Goal: Task Accomplishment & Management: Manage account settings

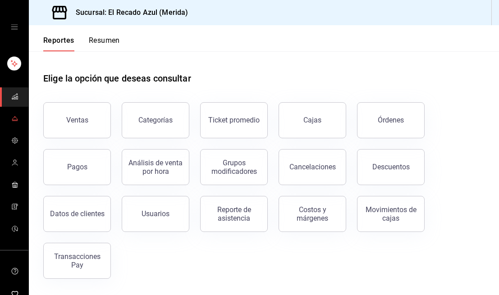
click at [11, 121] on icon "mailbox folders" at bounding box center [14, 118] width 7 height 7
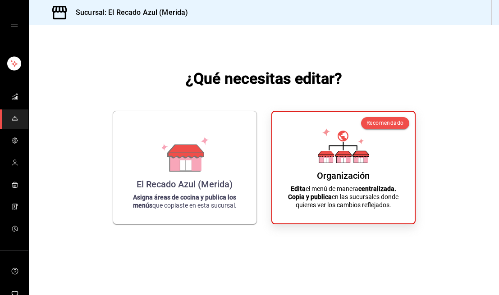
click at [347, 220] on div "Recomendado Organización Edita el menú de manera centralizada. Copia y publica …" at bounding box center [343, 168] width 144 height 114
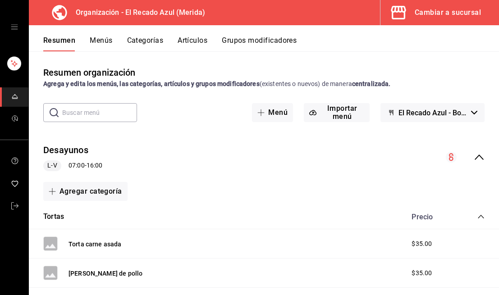
click at [107, 36] on button "Menús" at bounding box center [101, 43] width 23 height 15
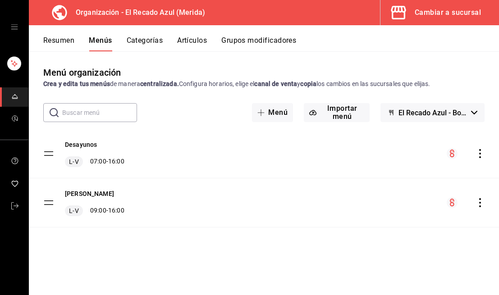
click at [196, 158] on div "Desayunos L-V 07:00 - 16:00" at bounding box center [264, 153] width 470 height 49
click at [478, 156] on icon "actions" at bounding box center [479, 153] width 9 height 9
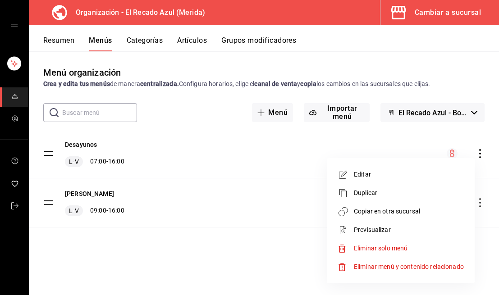
click at [347, 138] on div at bounding box center [249, 147] width 499 height 295
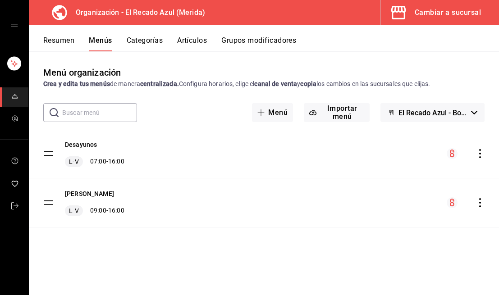
click at [149, 198] on div "[PERSON_NAME] L-V 09:00 - 16:00" at bounding box center [264, 202] width 470 height 49
click at [162, 30] on div "Resumen Menús Categorías Artículos Grupos modificadores" at bounding box center [264, 38] width 470 height 26
click at [161, 40] on button "Categorías" at bounding box center [145, 43] width 36 height 15
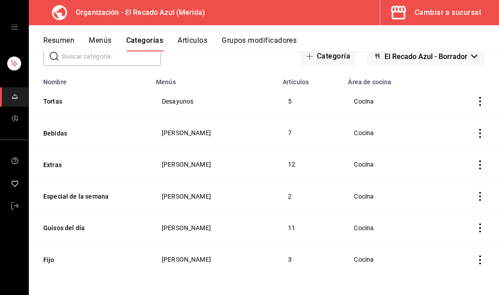
scroll to position [57, 0]
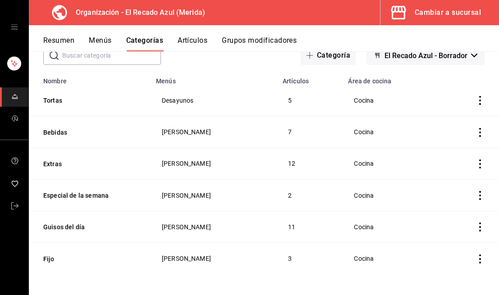
click at [480, 135] on icon "actions" at bounding box center [480, 132] width 2 height 9
click at [451, 148] on span "Editar" at bounding box center [452, 152] width 23 height 9
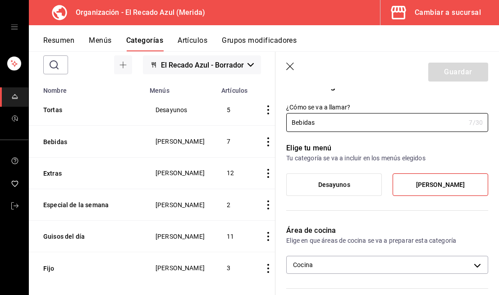
scroll to position [16, 0]
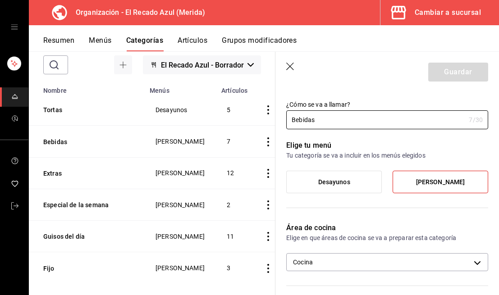
click at [328, 187] on label "Desayunos" at bounding box center [334, 182] width 95 height 22
click at [0, 0] on input "Desayunos" at bounding box center [0, 0] width 0 height 0
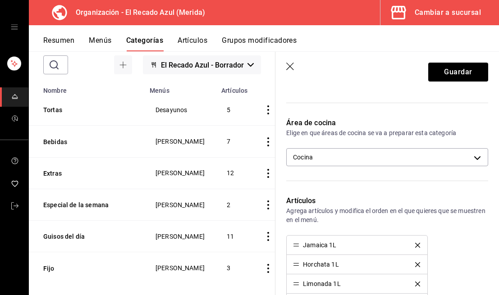
scroll to position [0, 0]
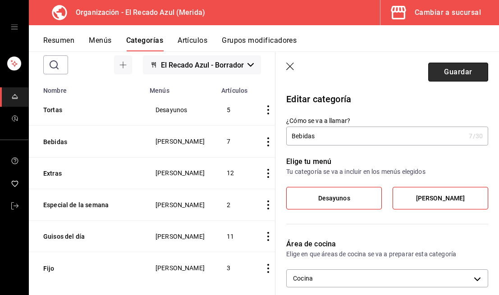
click at [469, 69] on button "Guardar" at bounding box center [458, 72] width 60 height 19
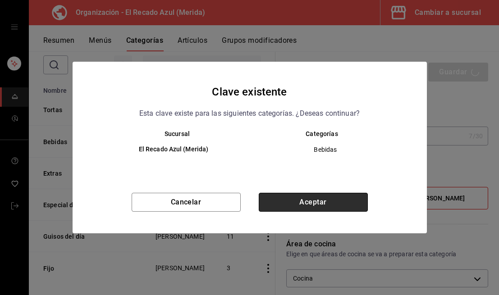
click at [342, 198] on button "Aceptar" at bounding box center [313, 202] width 109 height 19
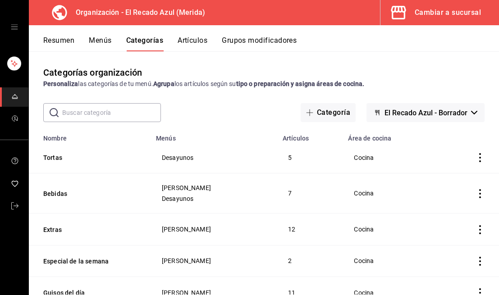
click at [191, 35] on div "Resumen Menús Categorías Artículos Grupos modificadores" at bounding box center [264, 38] width 470 height 26
click at [191, 41] on button "Artículos" at bounding box center [193, 43] width 30 height 15
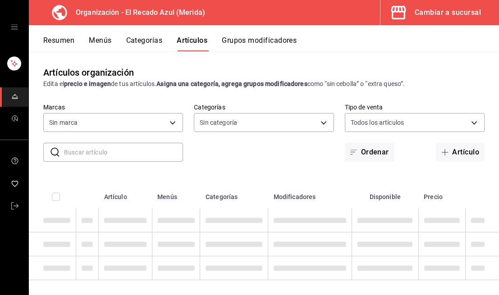
type input "4c612ecd-b065-445b-a869-7e7d52df250b"
type input "938bb357-3fa5-41e7-9f82-b4deaffa926b,bbd922d1-3f43-4b0b-8224-dfa0873d65c1,45cca…"
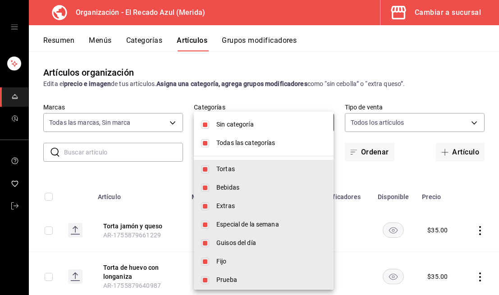
click at [259, 122] on body "Organización - El Recado Azul (Merida) Cambiar a sucursal Resumen Menús Categor…" at bounding box center [249, 147] width 499 height 295
click at [204, 142] on input "checkbox" at bounding box center [205, 143] width 8 height 8
checkbox input "false"
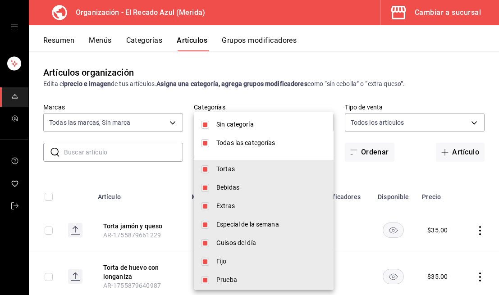
checkbox input "false"
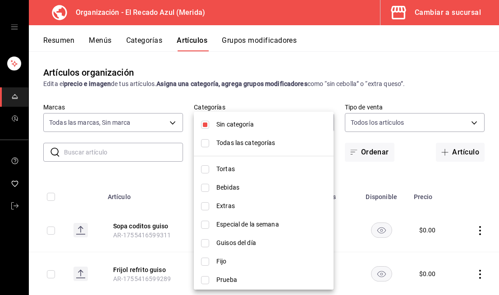
click at [205, 126] on input "checkbox" at bounding box center [205, 125] width 8 height 8
checkbox input "false"
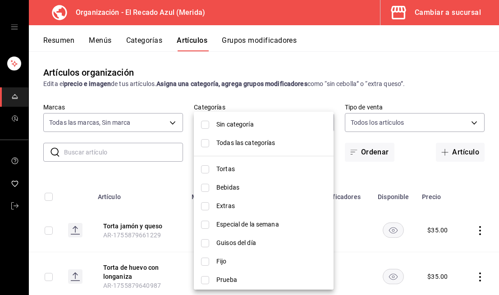
click at [203, 168] on input "checkbox" at bounding box center [205, 169] width 8 height 8
checkbox input "true"
type input "938bb357-3fa5-41e7-9f82-b4deaffa926b"
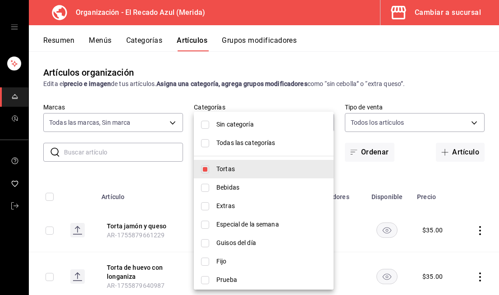
click at [255, 98] on div at bounding box center [249, 147] width 499 height 295
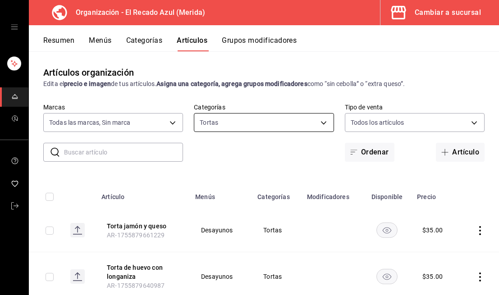
click at [284, 126] on body "Organización - El Recado Azul (Merida) Cambiar a sucursal Resumen Menús Categor…" at bounding box center [249, 147] width 499 height 295
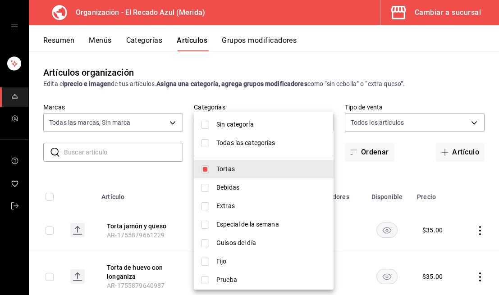
click at [207, 170] on input "checkbox" at bounding box center [205, 169] width 8 height 8
checkbox input "false"
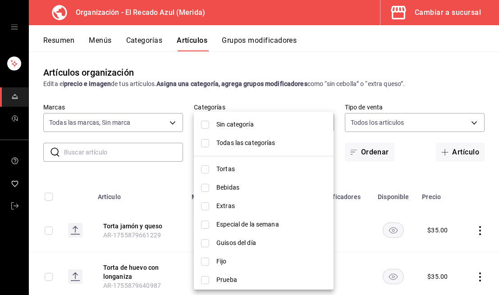
click at [207, 189] on input "checkbox" at bounding box center [205, 188] width 8 height 8
checkbox input "true"
type input "bbd922d1-3f43-4b0b-8224-dfa0873d65c1"
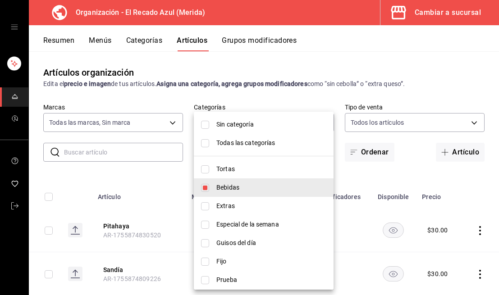
click at [229, 97] on div at bounding box center [249, 147] width 499 height 295
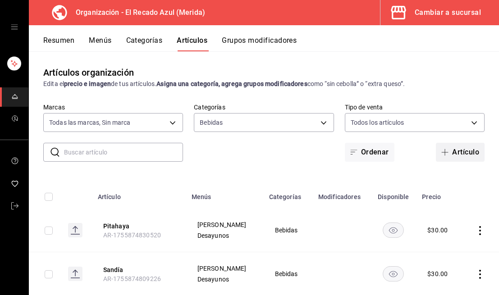
click at [456, 150] on button "Artículo" at bounding box center [460, 152] width 49 height 19
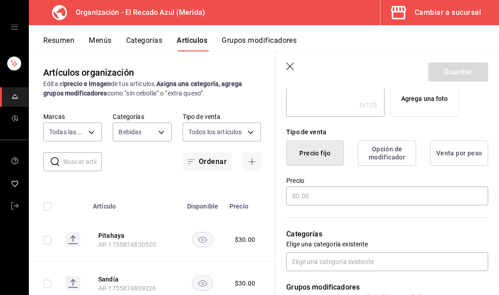
scroll to position [188, 0]
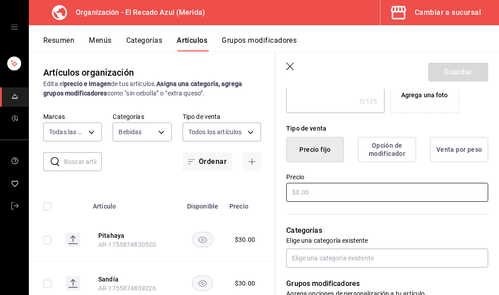
type input "Agua de [GEOGRAPHIC_DATA]"
click at [356, 191] on input "text" at bounding box center [387, 192] width 202 height 19
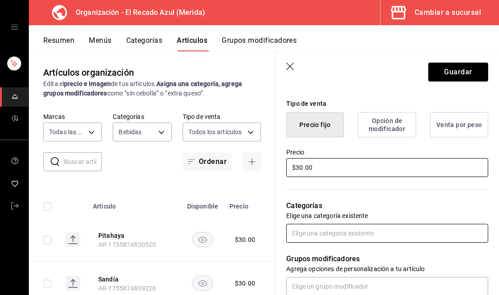
scroll to position [218, 0]
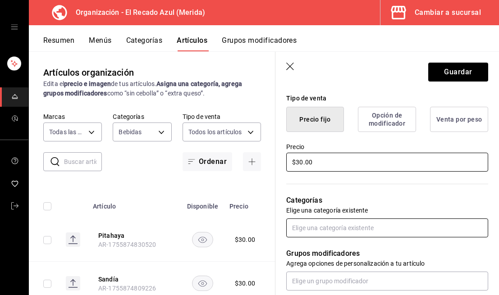
type input "$30.00"
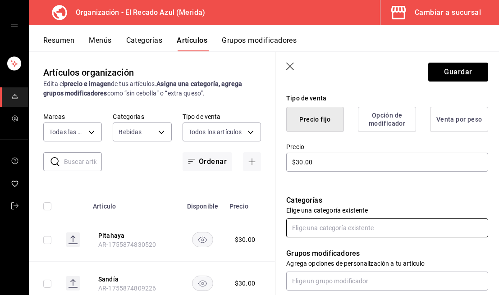
click at [370, 229] on input "text" at bounding box center [387, 228] width 202 height 19
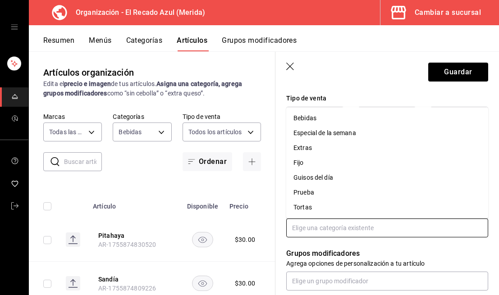
click at [349, 118] on li "Bebidas" at bounding box center [387, 118] width 202 height 15
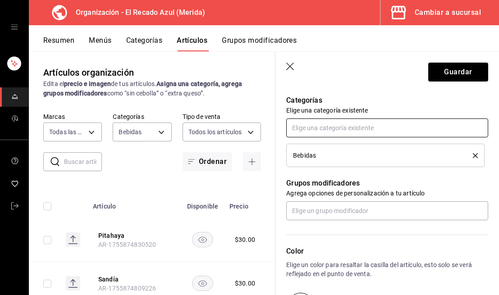
scroll to position [319, 0]
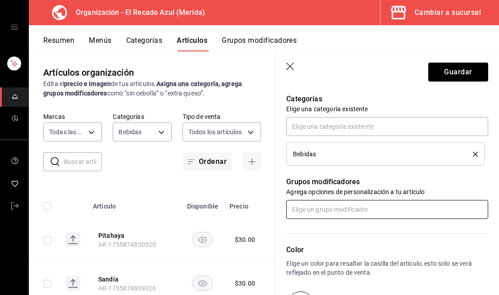
click at [360, 212] on input "text" at bounding box center [387, 209] width 202 height 19
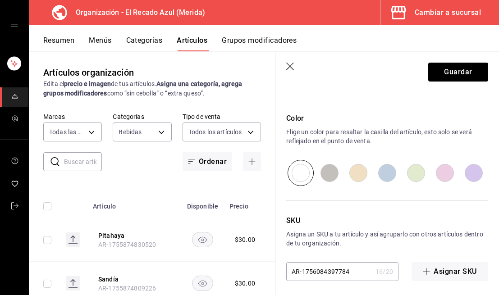
scroll to position [455, 0]
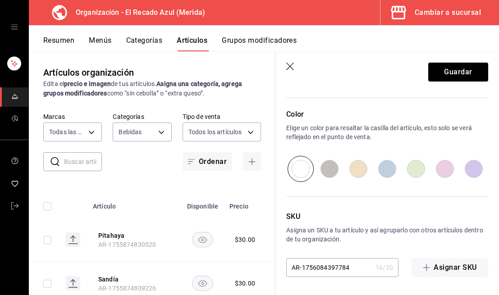
click at [390, 172] on input "radio" at bounding box center [387, 169] width 29 height 26
radio input "true"
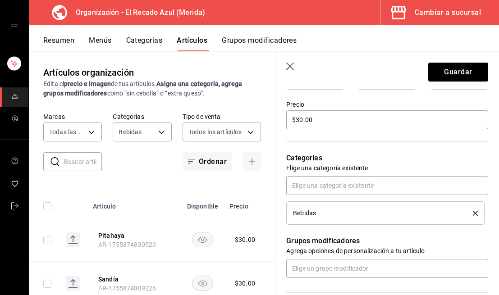
scroll to position [266, 0]
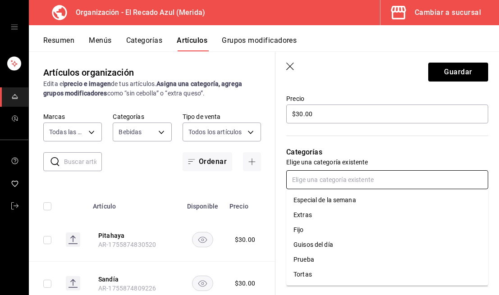
click at [372, 184] on input "text" at bounding box center [387, 179] width 202 height 19
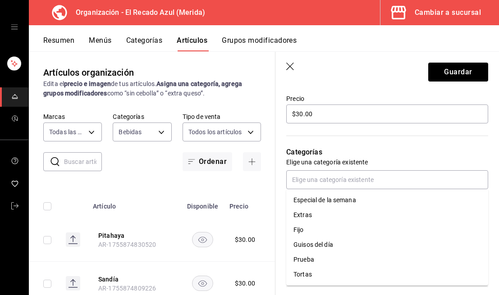
click at [377, 157] on p "Categorías" at bounding box center [387, 152] width 202 height 11
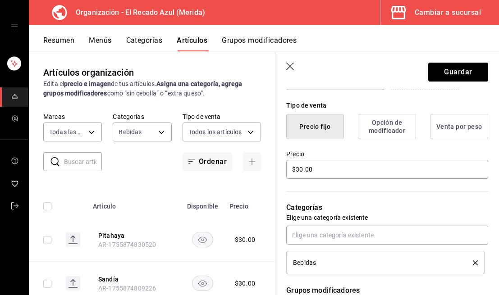
scroll to position [222, 0]
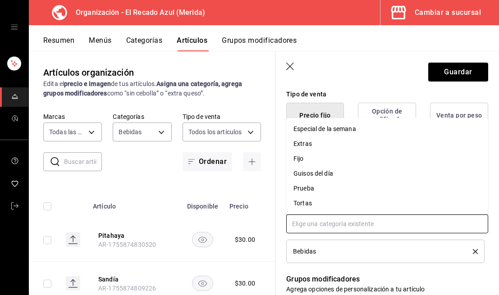
click at [411, 231] on input "text" at bounding box center [387, 223] width 202 height 19
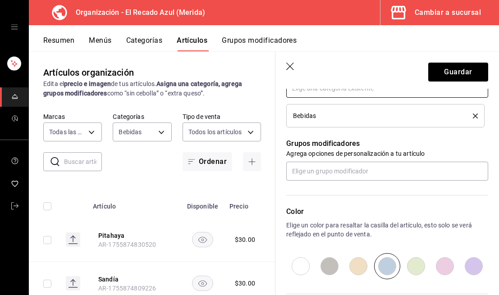
scroll to position [315, 0]
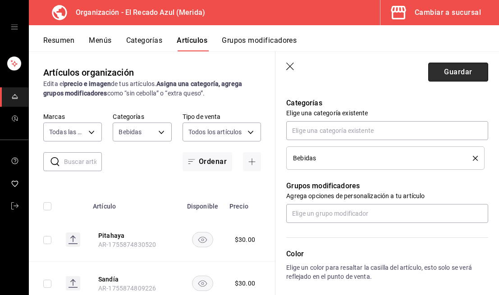
click at [448, 75] on button "Guardar" at bounding box center [458, 72] width 60 height 19
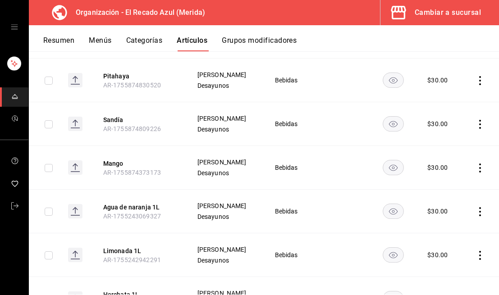
scroll to position [199, 0]
click at [477, 164] on icon "actions" at bounding box center [479, 168] width 9 height 9
click at [449, 184] on span "Editar" at bounding box center [452, 183] width 23 height 9
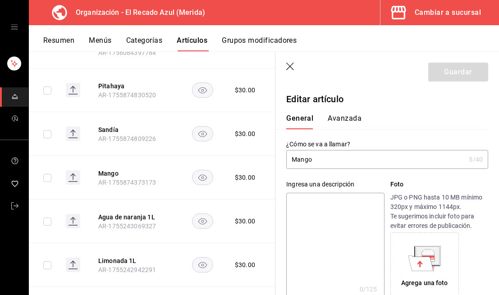
type input "$30.00"
radio input "false"
radio input "true"
click at [419, 166] on input "Mango" at bounding box center [375, 159] width 179 height 18
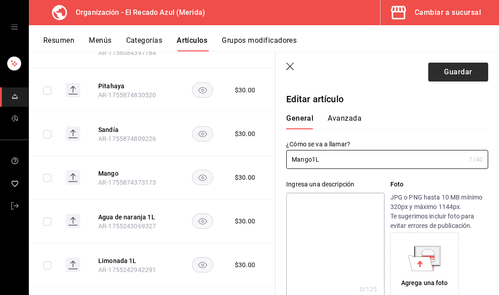
type input "Mango1L"
click at [467, 67] on button "Guardar" at bounding box center [458, 72] width 60 height 19
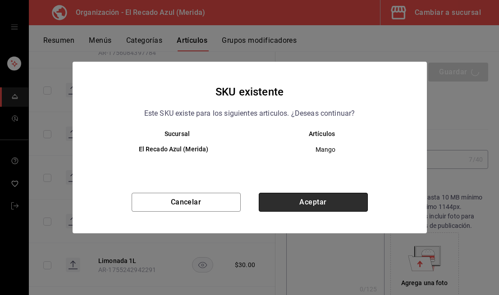
click at [357, 206] on button "Aceptar" at bounding box center [313, 202] width 109 height 19
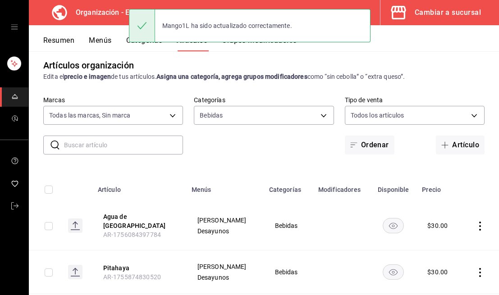
click at [479, 225] on icon "actions" at bounding box center [479, 226] width 9 height 9
click at [455, 235] on span "Editar" at bounding box center [452, 234] width 23 height 9
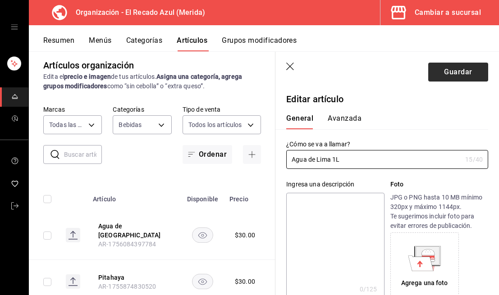
type input "Agua de Lima 1L"
click at [459, 67] on button "Guardar" at bounding box center [458, 72] width 60 height 19
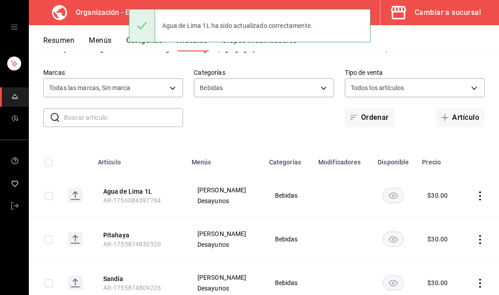
scroll to position [38, 0]
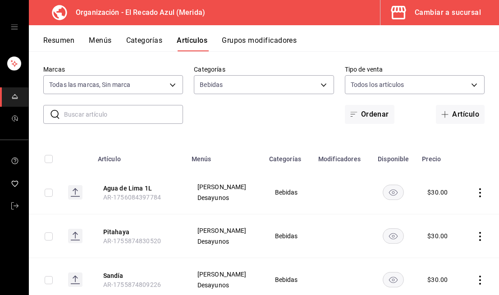
click at [475, 233] on icon "actions" at bounding box center [479, 236] width 9 height 9
click at [456, 233] on span "Editar" at bounding box center [452, 234] width 23 height 9
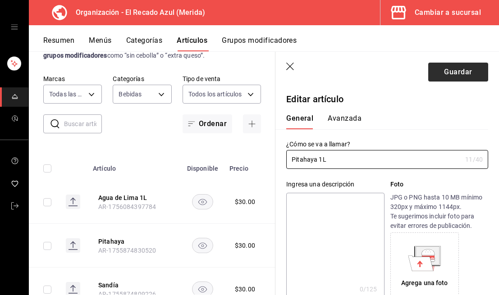
type input "Pitahaya 1L"
click at [446, 71] on button "Guardar" at bounding box center [458, 72] width 60 height 19
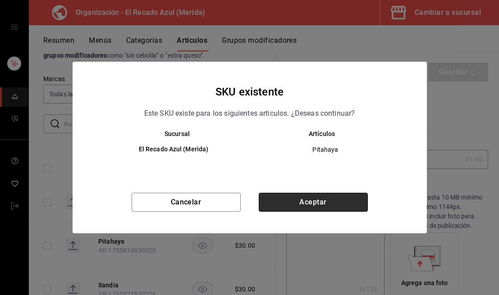
click at [315, 200] on button "Aceptar" at bounding box center [313, 202] width 109 height 19
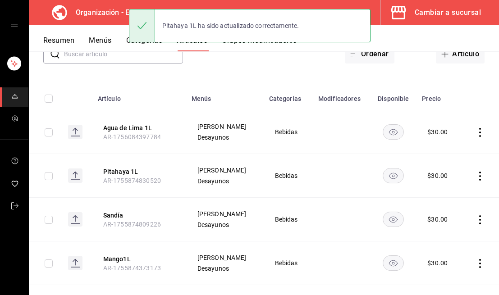
scroll to position [110, 0]
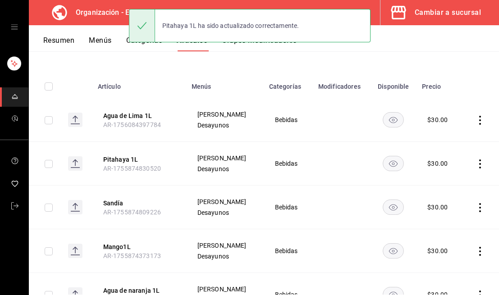
click at [479, 208] on icon "actions" at bounding box center [479, 207] width 9 height 9
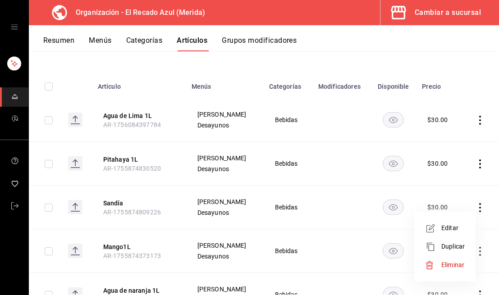
click at [439, 233] on div at bounding box center [433, 228] width 16 height 11
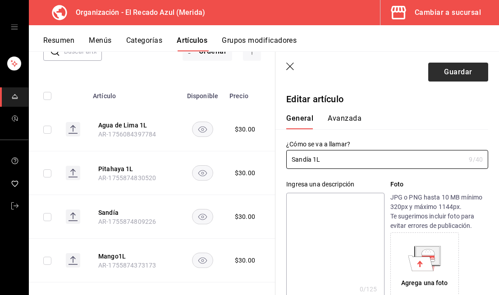
type input "Sandía 1L"
click at [457, 73] on button "Guardar" at bounding box center [458, 72] width 60 height 19
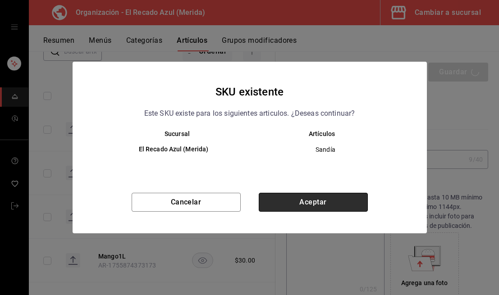
click at [344, 205] on button "Aceptar" at bounding box center [313, 202] width 109 height 19
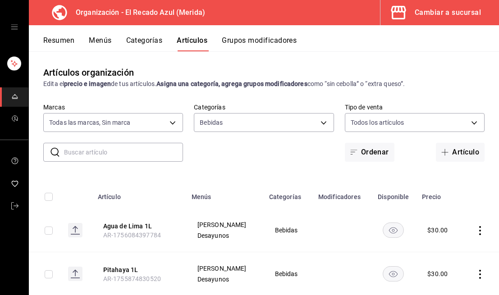
click at [155, 45] on button "Categorías" at bounding box center [144, 43] width 36 height 15
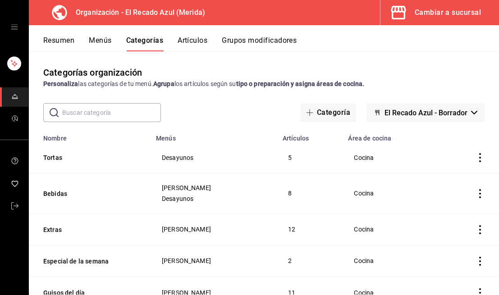
click at [188, 42] on button "Artículos" at bounding box center [193, 43] width 30 height 15
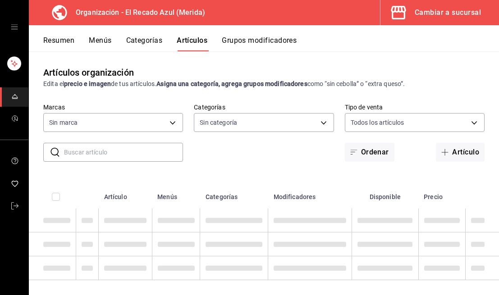
type input "4c612ecd-b065-445b-a869-7e7d52df250b"
type input "938bb357-3fa5-41e7-9f82-b4deaffa926b,bbd922d1-3f43-4b0b-8224-dfa0873d65c1,45cca…"
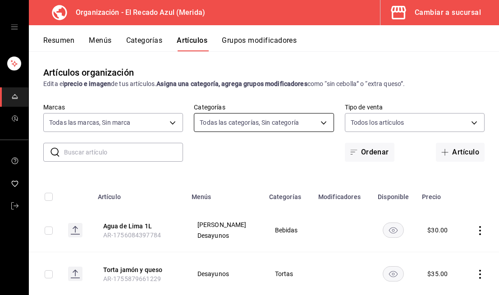
click at [323, 126] on body "Organización - El Recado Azul (Merida) Cambiar a sucursal Resumen Menús Categor…" at bounding box center [249, 147] width 499 height 295
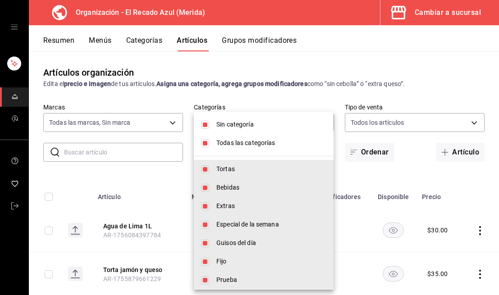
click at [204, 148] on li "Todas las categorías" at bounding box center [264, 143] width 140 height 18
checkbox input "false"
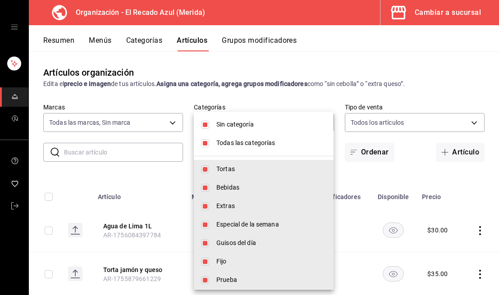
checkbox input "false"
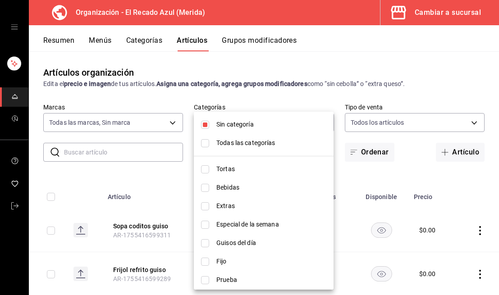
click at [205, 123] on input "checkbox" at bounding box center [205, 125] width 8 height 8
checkbox input "false"
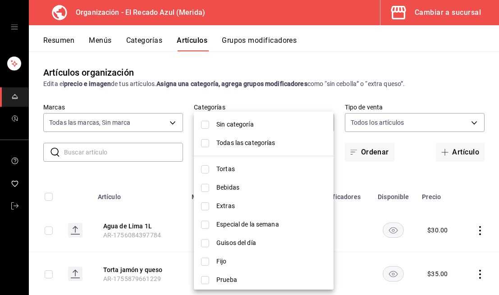
click at [204, 239] on input "checkbox" at bounding box center [205, 243] width 8 height 8
checkbox input "true"
type input "9571d2d4-9c18-4cb3-9a3d-a827cbe1d9e8"
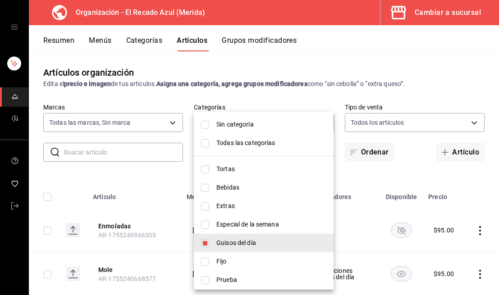
click at [211, 97] on div at bounding box center [249, 147] width 499 height 295
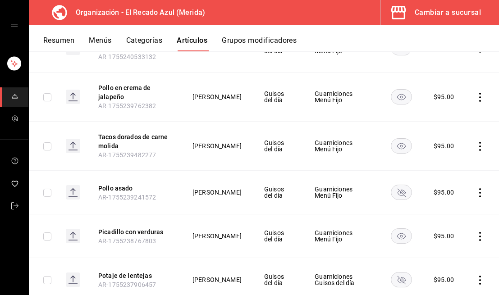
scroll to position [252, 0]
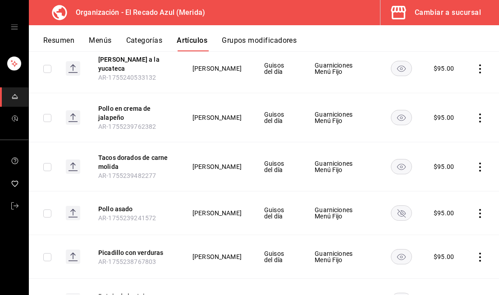
click at [399, 170] on rect "availability-product" at bounding box center [401, 167] width 21 height 15
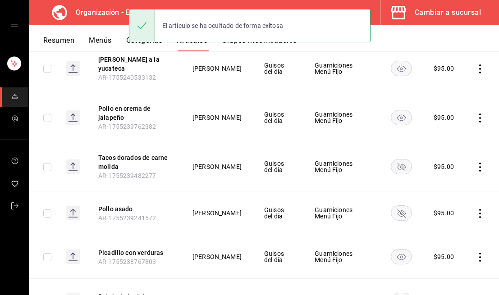
click at [399, 119] on rect "availability-product" at bounding box center [401, 117] width 21 height 15
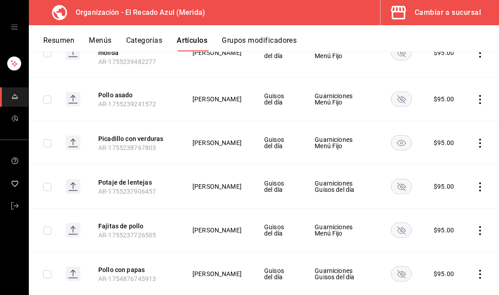
scroll to position [369, 0]
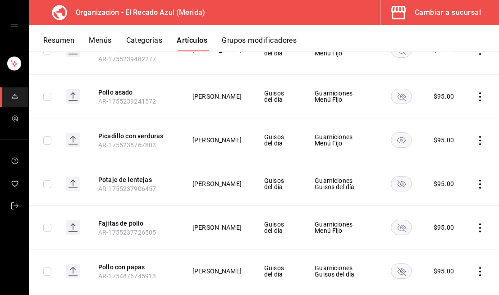
click at [400, 145] on rect "availability-product" at bounding box center [401, 140] width 21 height 15
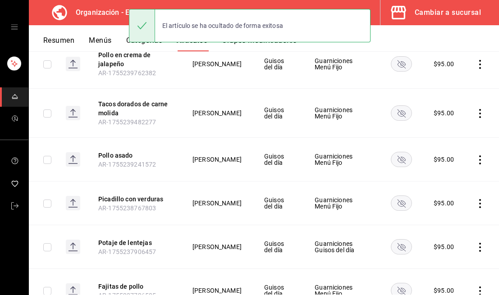
scroll to position [432, 0]
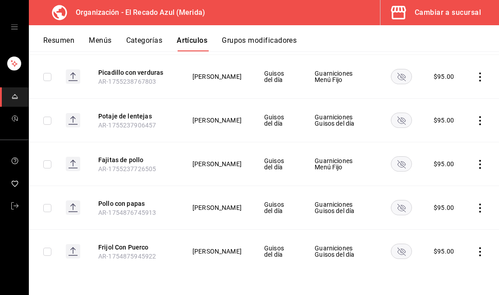
click at [402, 253] on icon "availability-product" at bounding box center [401, 252] width 8 height 8
click at [479, 253] on icon "actions" at bounding box center [479, 251] width 9 height 9
click at [446, 237] on span "Editar" at bounding box center [452, 234] width 23 height 9
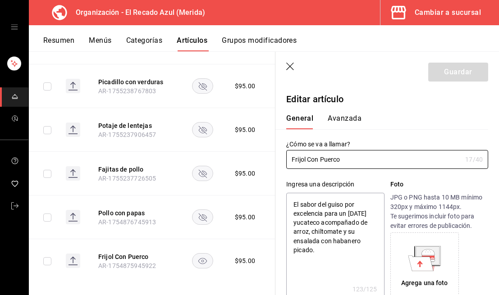
type textarea "x"
type input "$95.00"
radio input "false"
radio input "true"
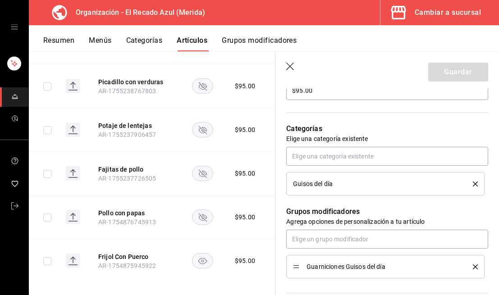
scroll to position [299, 0]
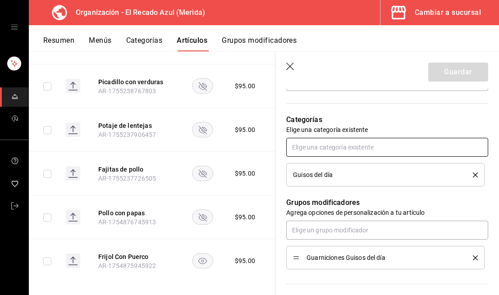
click at [393, 144] on input "text" at bounding box center [387, 147] width 202 height 19
click at [360, 145] on input "text" at bounding box center [387, 147] width 202 height 19
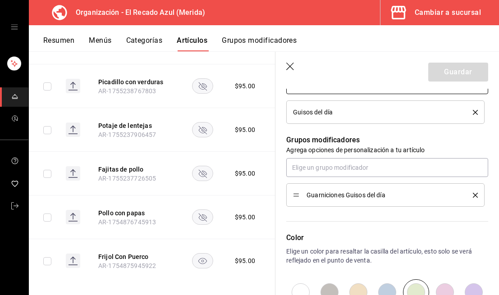
scroll to position [365, 0]
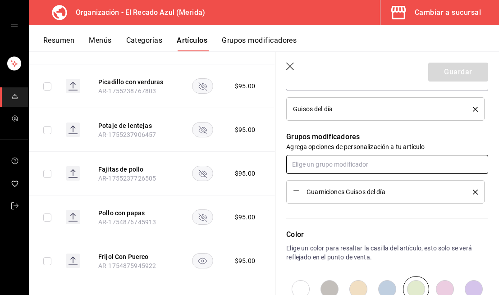
click at [373, 168] on input "text" at bounding box center [387, 164] width 202 height 19
click at [373, 167] on input "text" at bounding box center [387, 164] width 202 height 19
click at [369, 186] on li "Guarniciones Menú Fijo" at bounding box center [387, 185] width 202 height 15
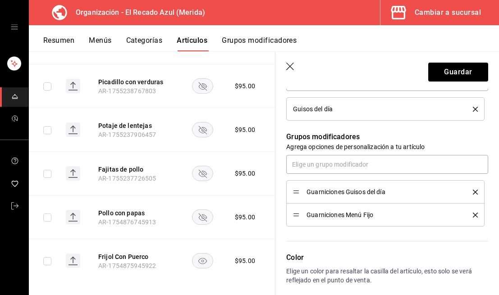
click at [476, 190] on icon "delete" at bounding box center [475, 192] width 5 height 5
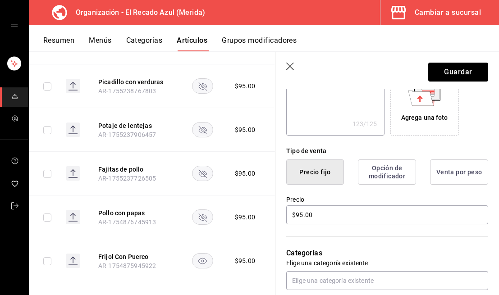
scroll to position [49, 0]
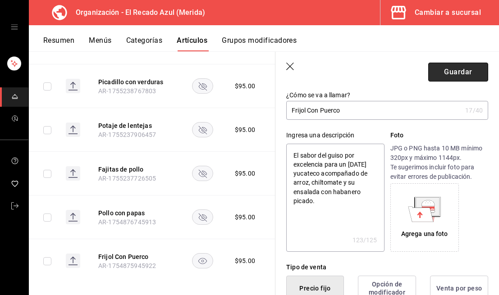
click at [451, 69] on button "Guardar" at bounding box center [458, 72] width 60 height 19
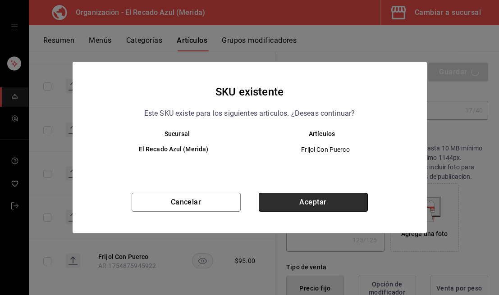
click at [298, 196] on button "Aceptar" at bounding box center [313, 202] width 109 height 19
type textarea "x"
type input "AR-1756084742083"
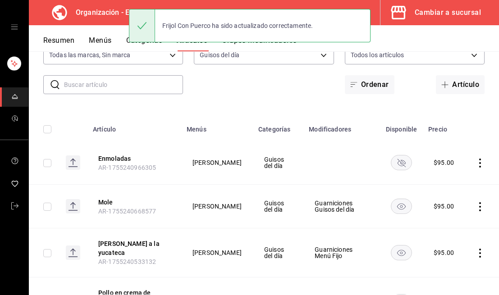
scroll to position [72, 0]
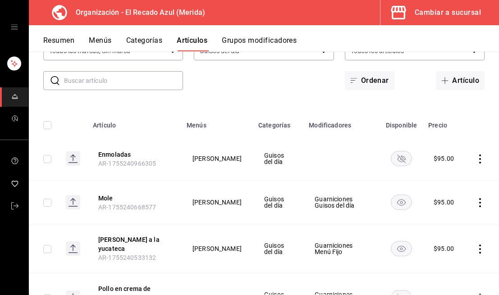
click at [408, 160] on rect "availability-product" at bounding box center [401, 158] width 21 height 15
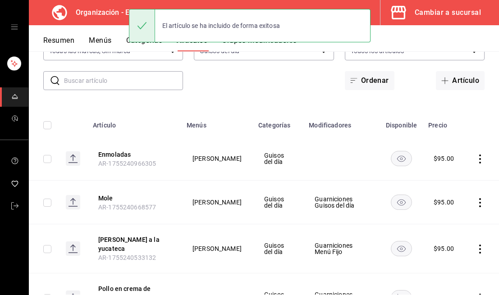
click at [476, 159] on icon "actions" at bounding box center [479, 159] width 9 height 9
click at [447, 177] on span "Editar" at bounding box center [452, 179] width 23 height 9
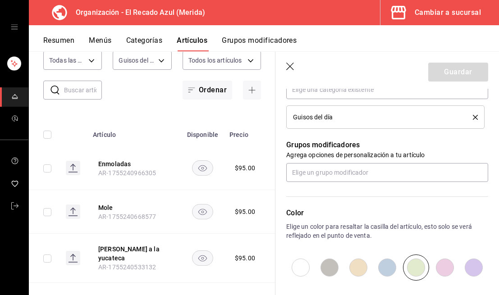
scroll to position [360, 0]
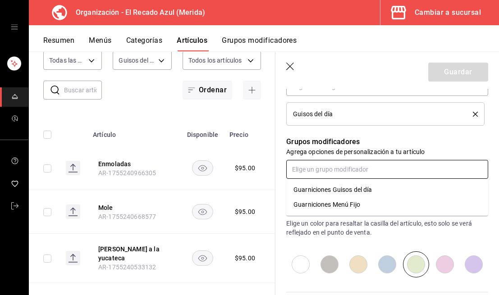
click at [401, 170] on input "text" at bounding box center [387, 169] width 202 height 19
click at [392, 202] on li "Guarniciones Menú Fijo" at bounding box center [387, 204] width 202 height 15
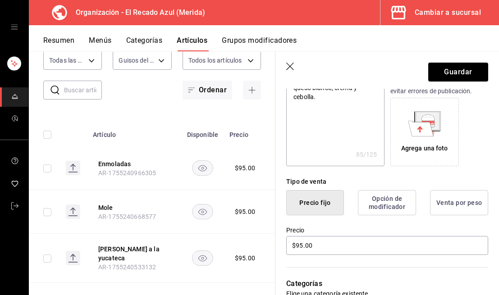
scroll to position [0, 0]
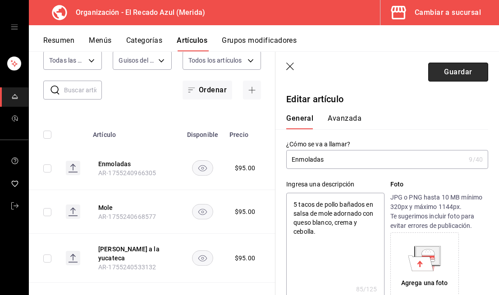
click at [447, 73] on button "Guardar" at bounding box center [458, 72] width 60 height 19
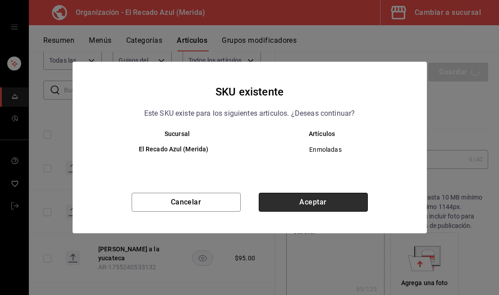
click at [283, 201] on button "Aceptar" at bounding box center [313, 202] width 109 height 19
type textarea "x"
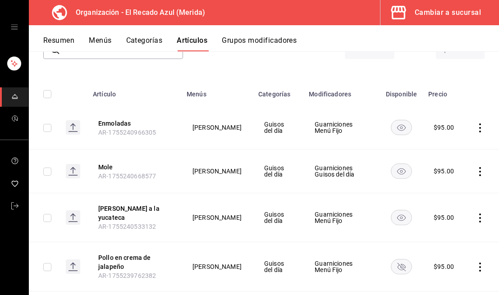
scroll to position [104, 0]
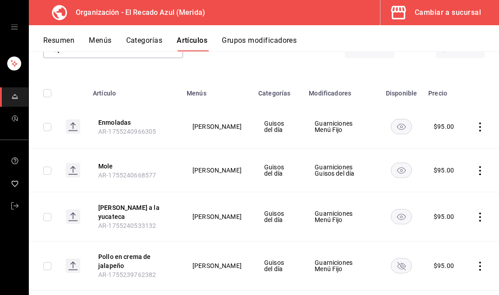
click at [398, 170] on rect "availability-product" at bounding box center [401, 170] width 21 height 15
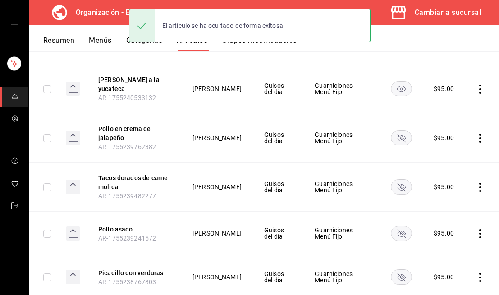
scroll to position [236, 0]
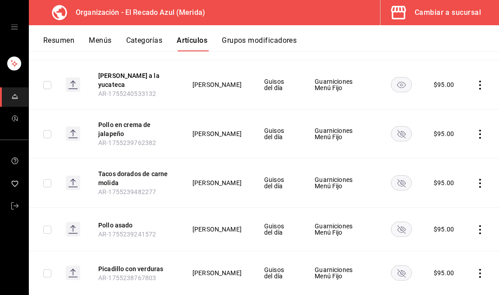
click at [408, 87] on rect "availability-product" at bounding box center [401, 84] width 21 height 15
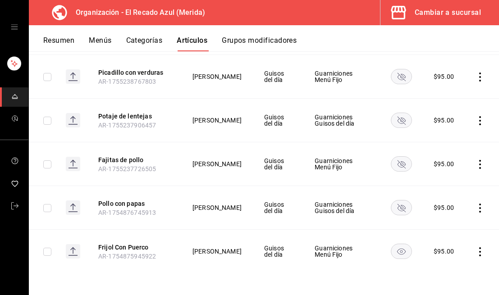
scroll to position [0, 0]
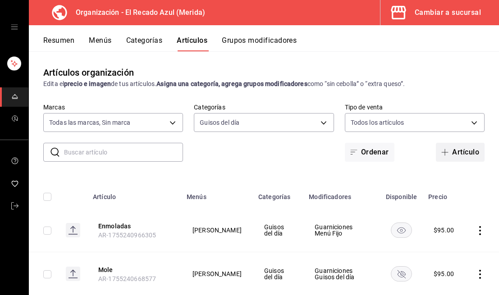
click at [463, 157] on button "Artículo" at bounding box center [460, 152] width 49 height 19
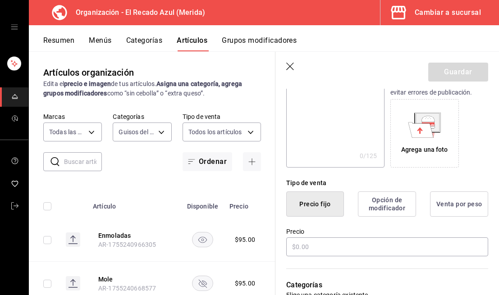
scroll to position [171, 0]
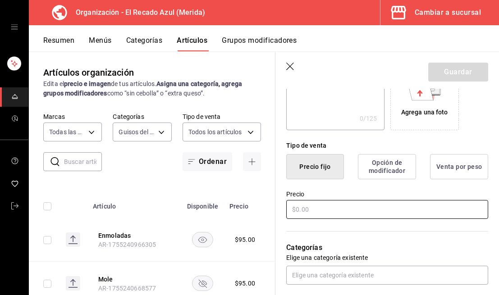
type input "Pollo KFC"
click at [392, 216] on input "text" at bounding box center [387, 209] width 202 height 19
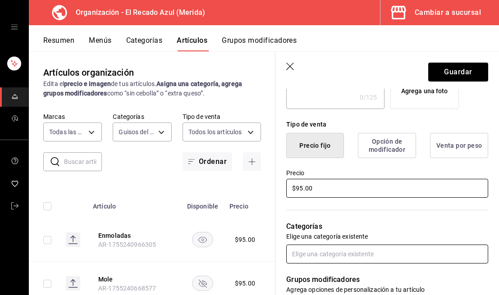
type input "$95.00"
click at [369, 252] on input "text" at bounding box center [387, 254] width 202 height 19
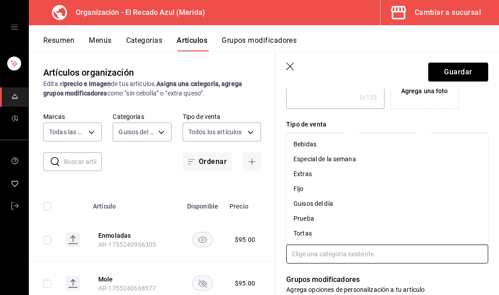
click at [342, 206] on li "Guisos del día" at bounding box center [387, 203] width 202 height 15
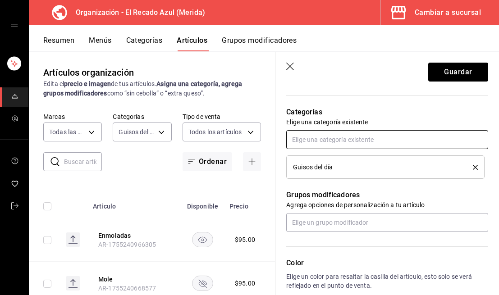
scroll to position [309, 0]
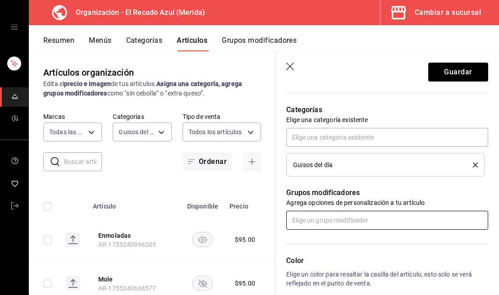
click at [355, 224] on input "text" at bounding box center [387, 220] width 202 height 19
click at [358, 255] on div "Guarniciones Menú Fijo" at bounding box center [326, 255] width 67 height 9
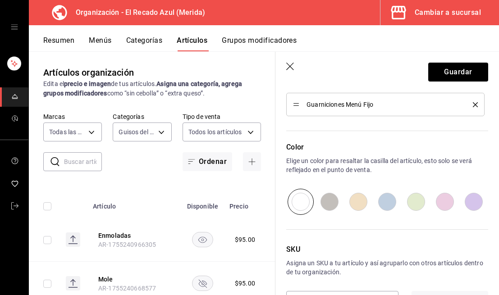
scroll to position [456, 0]
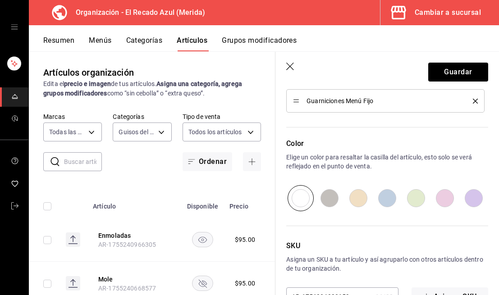
click at [413, 197] on input "radio" at bounding box center [415, 198] width 29 height 26
radio input "true"
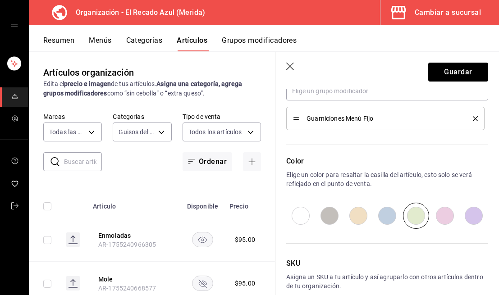
scroll to position [485, 0]
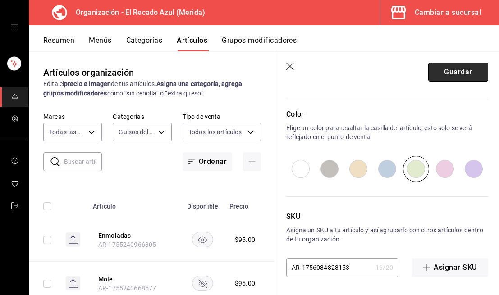
click at [466, 73] on button "Guardar" at bounding box center [458, 72] width 60 height 19
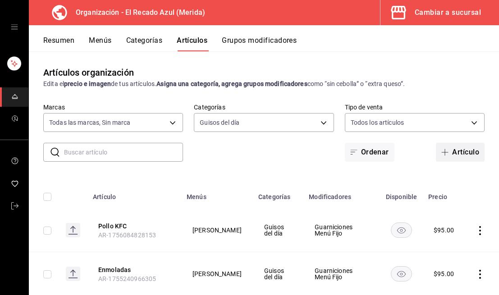
click at [455, 155] on button "Artículo" at bounding box center [460, 152] width 49 height 19
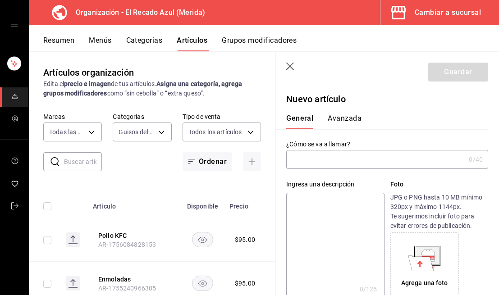
click at [360, 159] on input "text" at bounding box center [375, 159] width 179 height 18
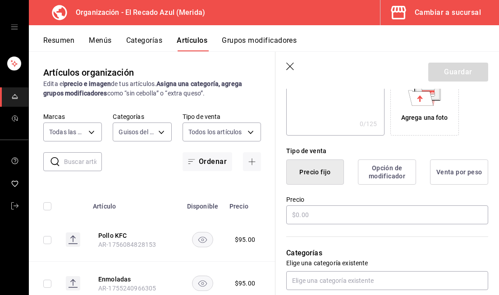
scroll to position [170, 0]
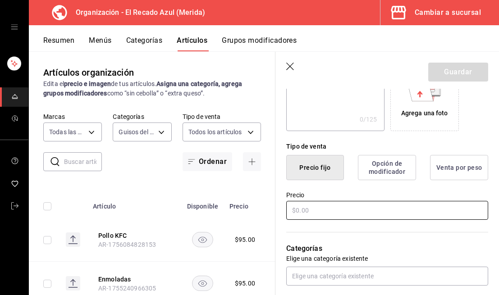
type input "Albóndigas con sopa de fideos"
click at [339, 206] on input "text" at bounding box center [387, 210] width 202 height 19
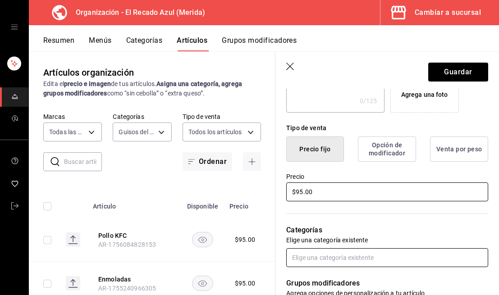
type input "$95.00"
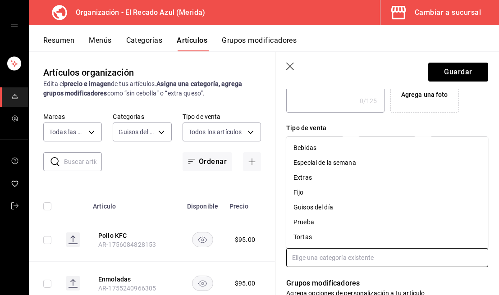
click at [352, 256] on input "text" at bounding box center [387, 257] width 202 height 19
click at [334, 210] on li "Guisos del día" at bounding box center [387, 207] width 202 height 15
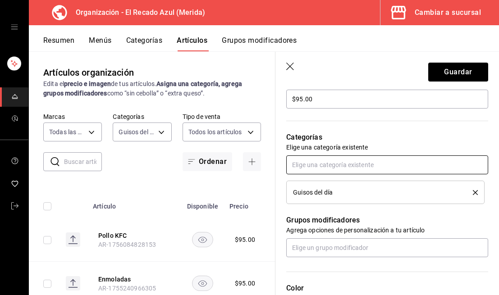
scroll to position [294, 0]
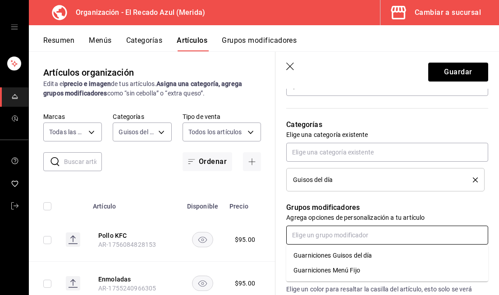
click at [355, 237] on input "text" at bounding box center [387, 235] width 202 height 19
click at [358, 269] on div "Guarniciones Menú Fijo" at bounding box center [326, 270] width 67 height 9
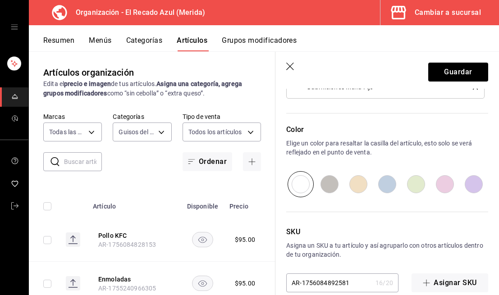
scroll to position [473, 0]
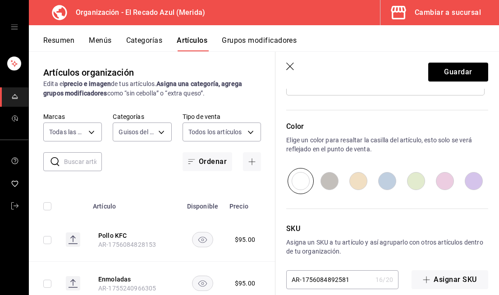
click at [416, 189] on input "radio" at bounding box center [415, 181] width 29 height 26
radio input "true"
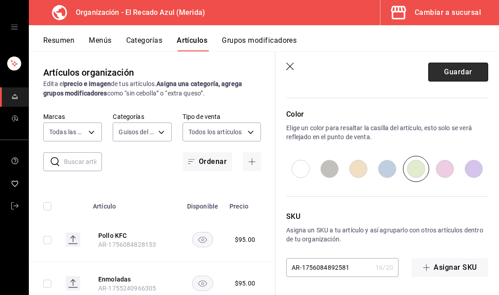
click at [456, 79] on button "Guardar" at bounding box center [458, 72] width 60 height 19
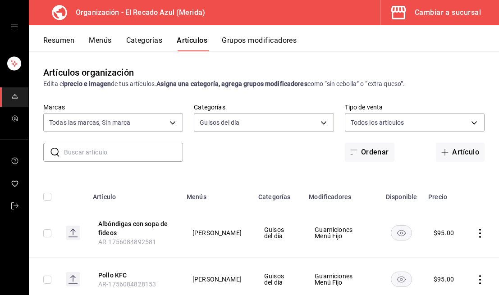
click at [250, 40] on button "Grupos modificadores" at bounding box center [259, 43] width 75 height 15
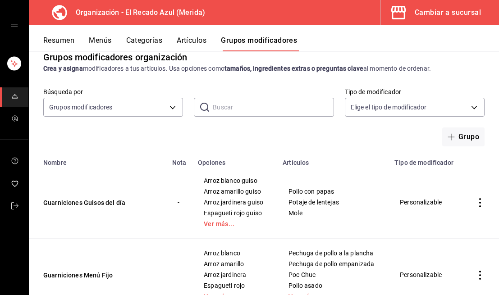
scroll to position [24, 0]
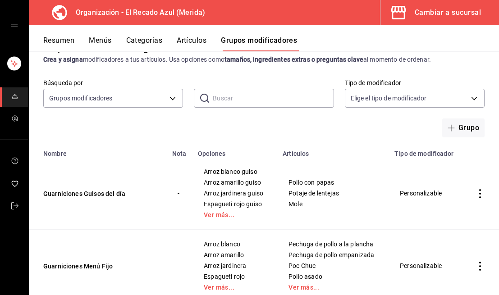
click at [481, 194] on icon "actions" at bounding box center [479, 193] width 9 height 9
click at [449, 216] on span "Editar" at bounding box center [452, 214] width 23 height 9
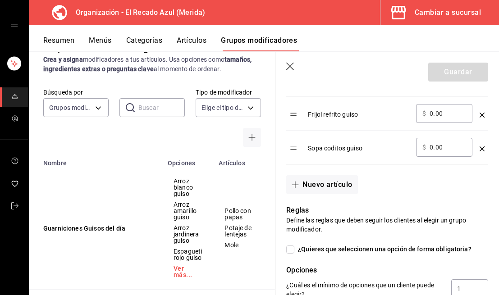
scroll to position [652, 0]
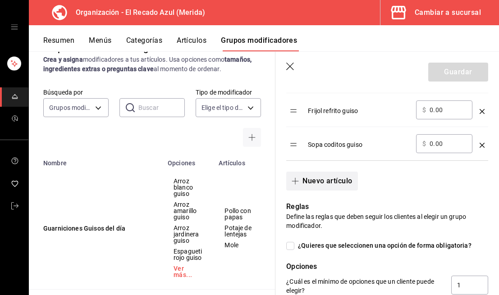
click at [342, 187] on button "Nuevo artículo" at bounding box center [321, 181] width 71 height 19
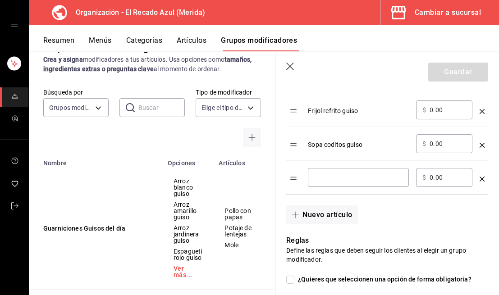
click at [359, 186] on div "​" at bounding box center [358, 177] width 101 height 19
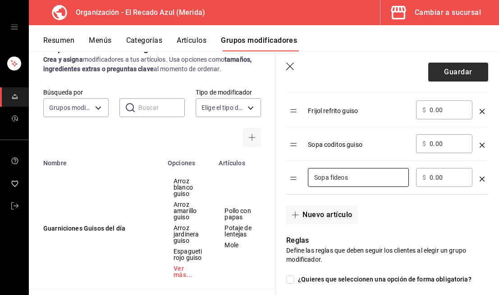
type input "Sopa fideos"
click at [459, 63] on button "Guardar" at bounding box center [458, 72] width 60 height 19
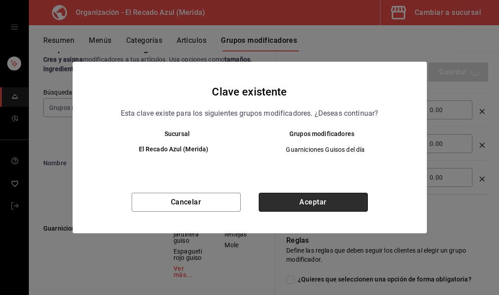
click at [333, 209] on button "Aceptar" at bounding box center [313, 202] width 109 height 19
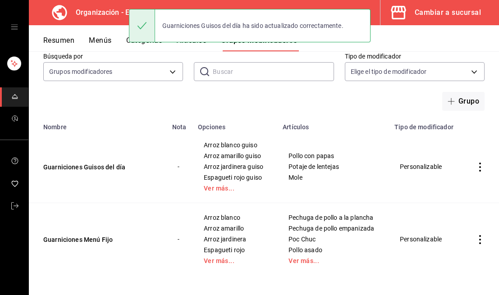
scroll to position [53, 0]
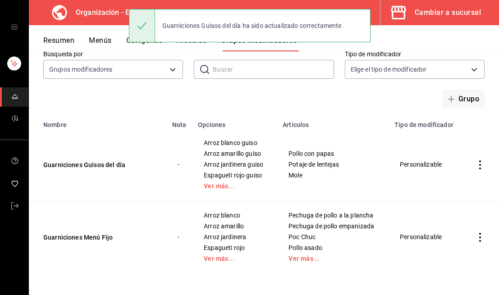
click at [480, 239] on icon "actions" at bounding box center [479, 237] width 9 height 9
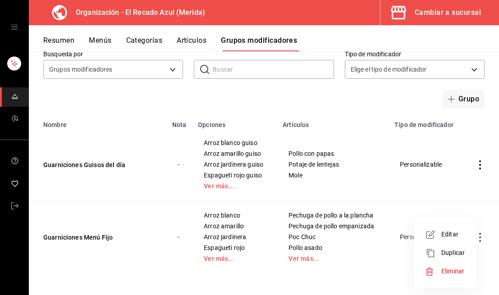
click at [447, 239] on li "Editar" at bounding box center [445, 234] width 54 height 18
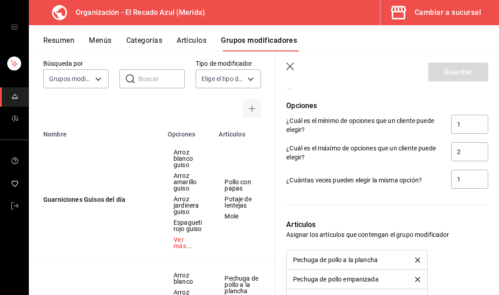
scroll to position [803, 0]
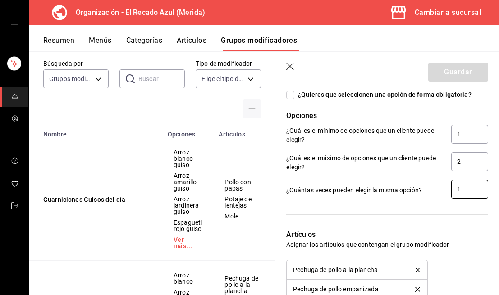
click at [467, 195] on input "1" at bounding box center [469, 189] width 37 height 19
type input "2"
click at [441, 217] on div at bounding box center [387, 215] width 202 height 8
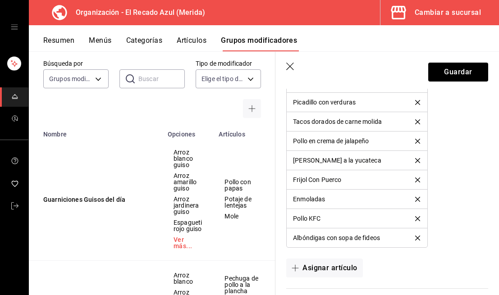
scroll to position [1136, 0]
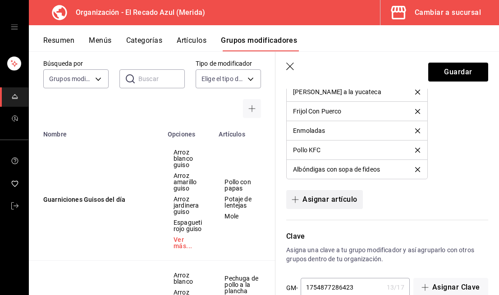
click at [334, 205] on button "Asignar artículo" at bounding box center [324, 199] width 76 height 19
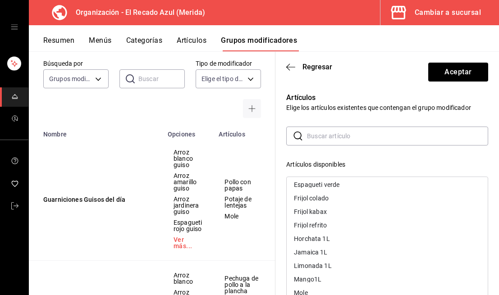
scroll to position [124, 0]
click at [374, 149] on div "​ ​ Artículos disponibles Agua de Lima 1L Agua de naranja 1L Arroz amarillo Arr…" at bounding box center [387, 288] width 202 height 322
click at [289, 64] on icon "button" at bounding box center [288, 67] width 4 height 7
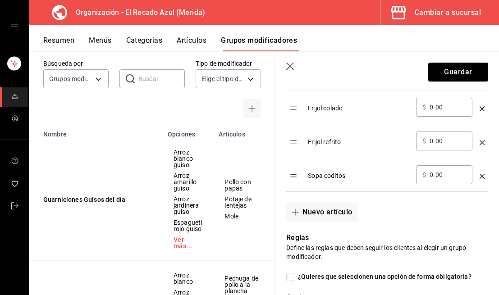
scroll to position [614, 0]
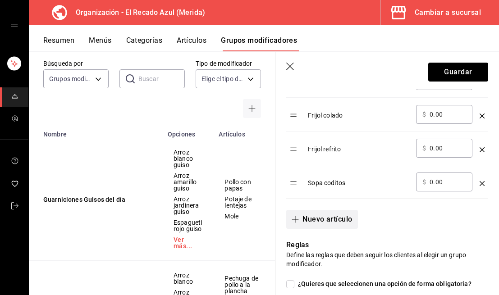
click at [333, 223] on button "Nuevo artículo" at bounding box center [321, 219] width 71 height 19
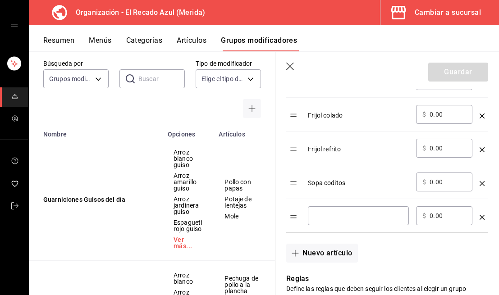
click at [346, 220] on div "​" at bounding box center [358, 215] width 101 height 19
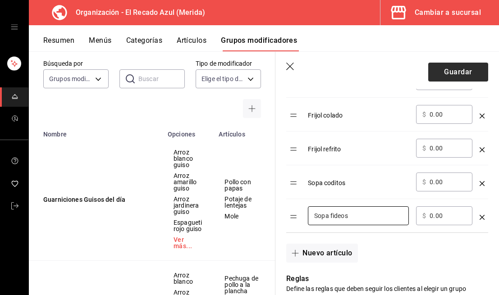
type input "Sopa fideos"
click at [462, 68] on button "Guardar" at bounding box center [458, 72] width 60 height 19
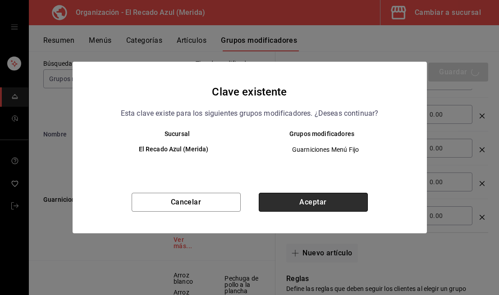
click at [337, 205] on button "Aceptar" at bounding box center [313, 202] width 109 height 19
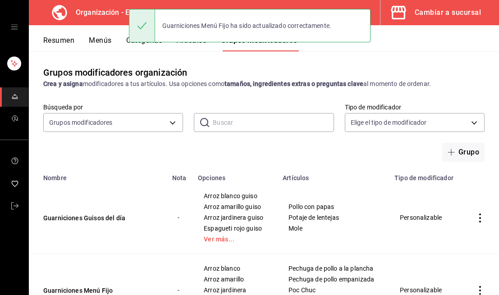
click at [189, 43] on div "Guarniciones Menú Fijo ha sido actualizado correctamente." at bounding box center [250, 25] width 242 height 39
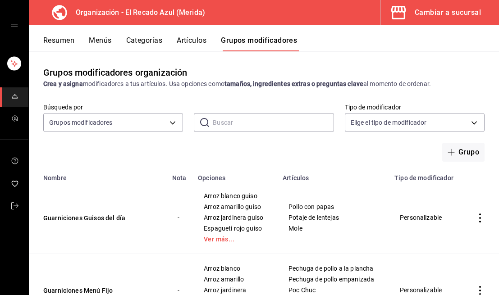
click at [202, 42] on button "Artículos" at bounding box center [192, 43] width 30 height 15
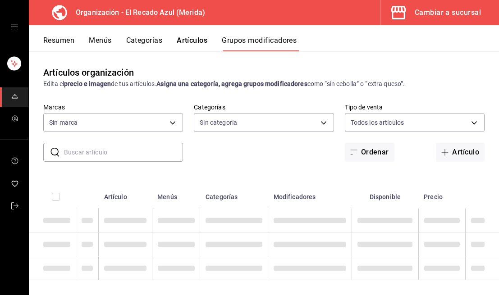
type input "4c612ecd-b065-445b-a869-7e7d52df250b"
type input "938bb357-3fa5-41e7-9f82-b4deaffa926b,bbd922d1-3f43-4b0b-8224-dfa0873d65c1,45cca…"
type input "4c612ecd-b065-445b-a869-7e7d52df250b"
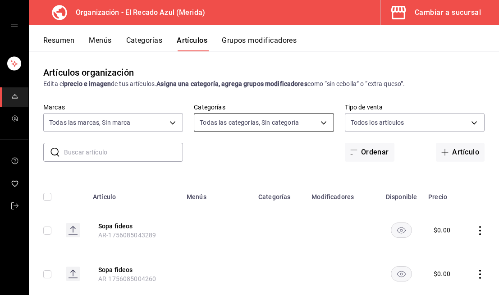
click at [243, 123] on body "Organización - El Recado Azul (Merida) Cambiar a sucursal Resumen Menús Categor…" at bounding box center [249, 147] width 499 height 295
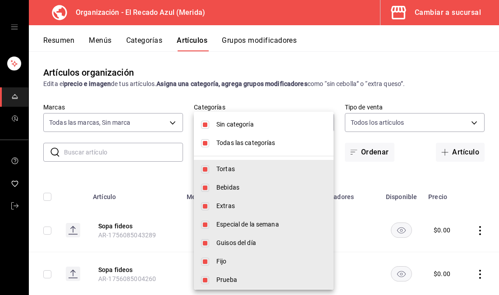
click at [204, 142] on input "checkbox" at bounding box center [205, 143] width 8 height 8
checkbox input "false"
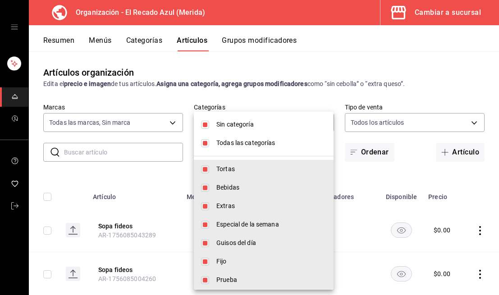
checkbox input "false"
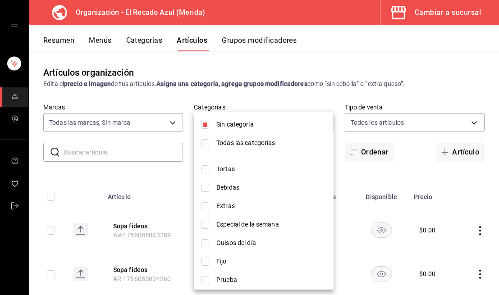
click at [203, 119] on li "Sin categoría" at bounding box center [264, 124] width 140 height 18
checkbox input "false"
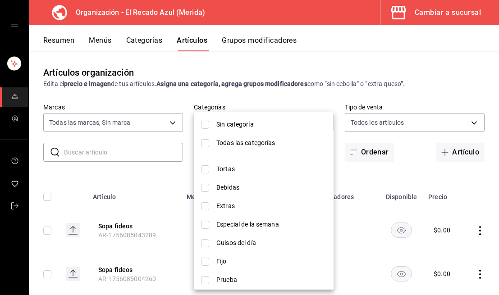
click at [204, 243] on input "checkbox" at bounding box center [205, 243] width 8 height 8
checkbox input "true"
type input "9571d2d4-9c18-4cb3-9a3d-a827cbe1d9e8"
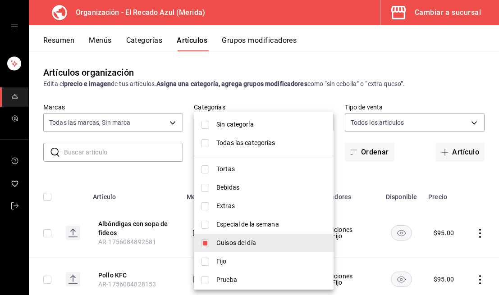
click at [231, 102] on div at bounding box center [249, 147] width 499 height 295
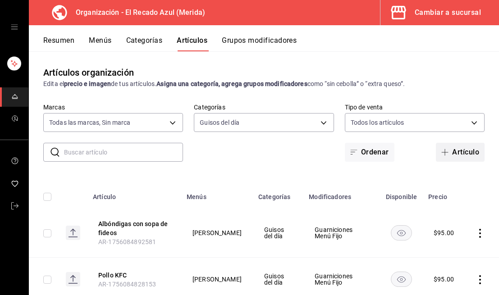
click at [462, 150] on button "Artículo" at bounding box center [460, 152] width 49 height 19
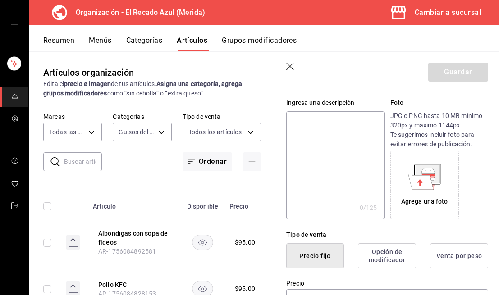
scroll to position [115, 0]
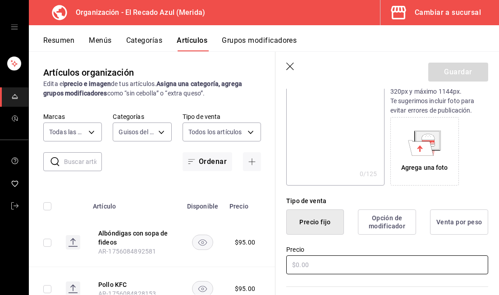
type input "Pollo estilo oriental"
click at [321, 259] on input "text" at bounding box center [387, 264] width 202 height 19
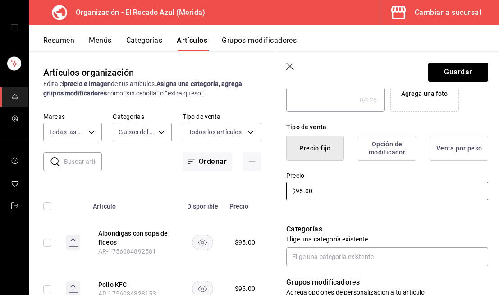
scroll to position [235, 0]
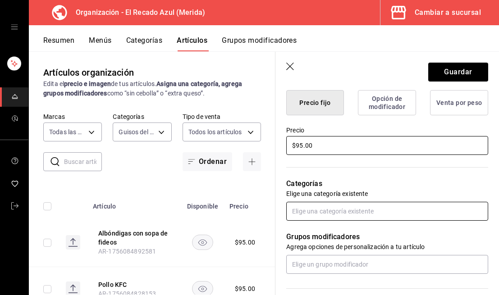
type input "$95.00"
click at [363, 218] on input "text" at bounding box center [387, 211] width 202 height 19
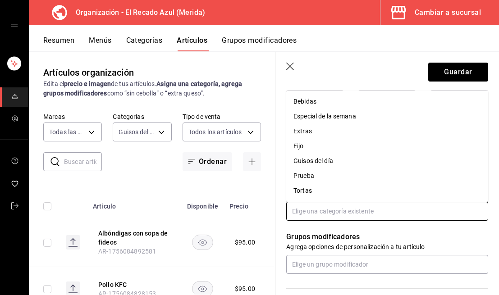
click at [353, 161] on li "Guisos del día" at bounding box center [387, 161] width 202 height 15
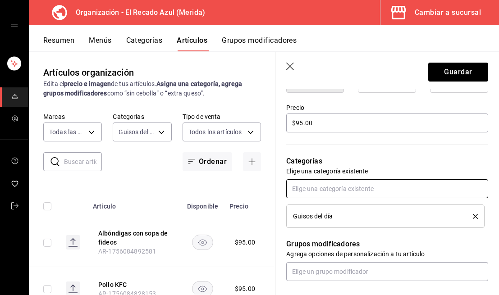
scroll to position [283, 0]
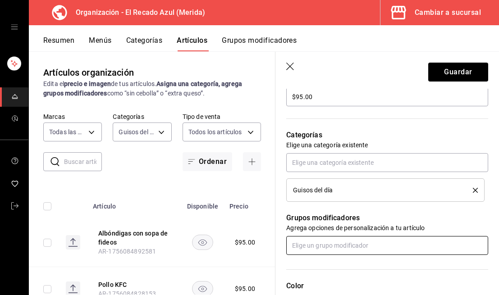
click at [347, 250] on input "text" at bounding box center [387, 245] width 202 height 19
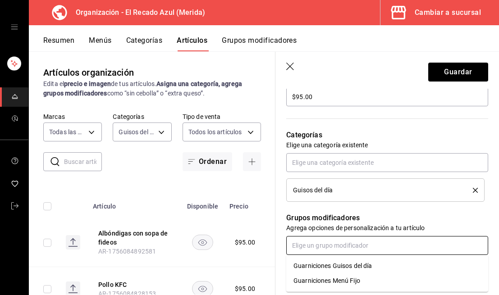
click at [340, 282] on div "Guarniciones Menú Fijo" at bounding box center [326, 280] width 67 height 9
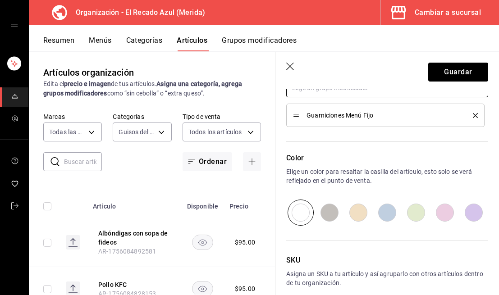
scroll to position [448, 0]
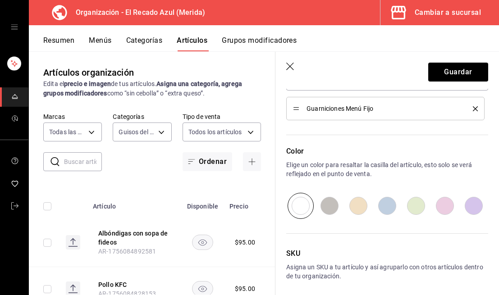
click at [410, 209] on input "radio" at bounding box center [415, 206] width 29 height 26
radio input "true"
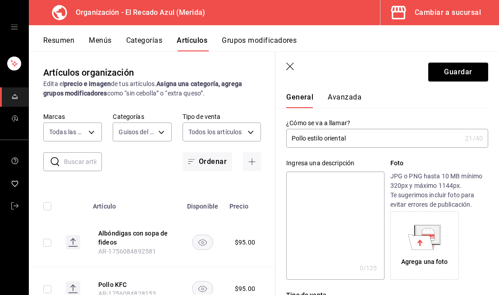
scroll to position [0, 0]
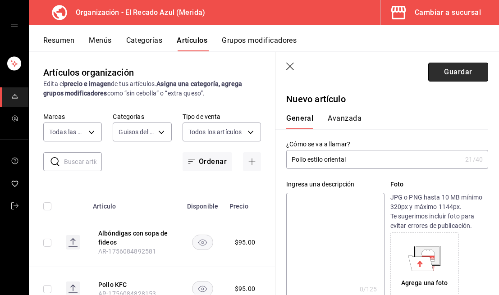
click at [465, 69] on button "Guardar" at bounding box center [458, 72] width 60 height 19
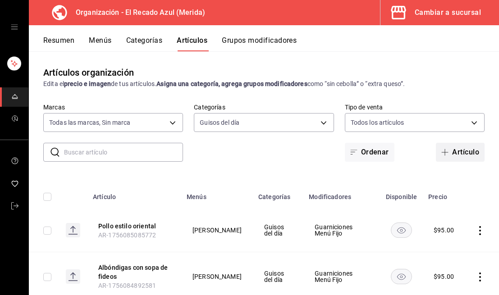
click at [463, 161] on button "Artículo" at bounding box center [460, 152] width 49 height 19
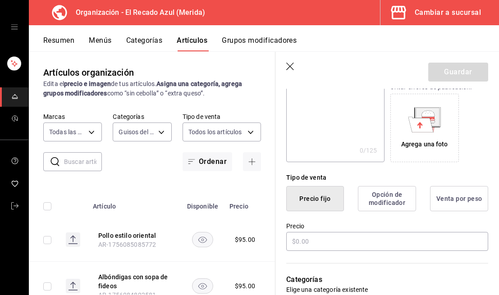
scroll to position [183, 0]
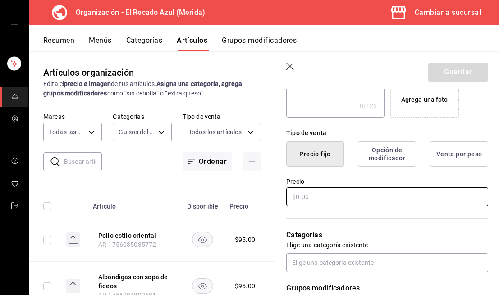
type input "Pechuga rellena jamón y queso"
click at [377, 200] on input "text" at bounding box center [387, 196] width 202 height 19
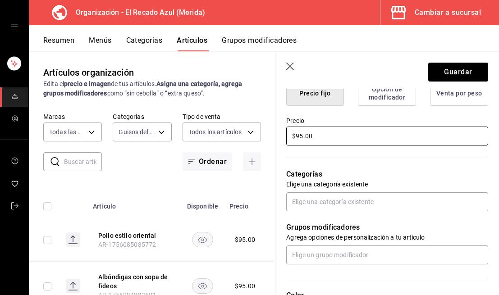
scroll to position [255, 0]
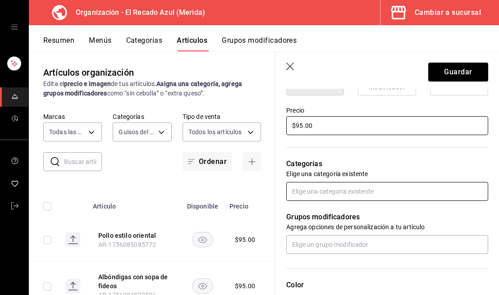
type input "$95.00"
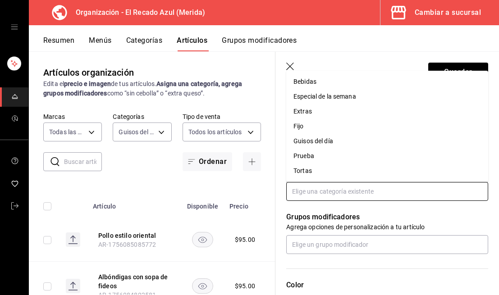
click at [384, 191] on input "text" at bounding box center [387, 191] width 202 height 19
click at [366, 141] on li "Guisos del día" at bounding box center [387, 141] width 202 height 15
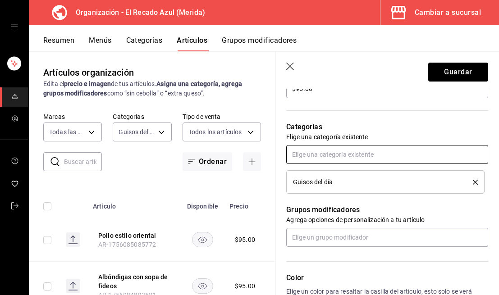
scroll to position [295, 0]
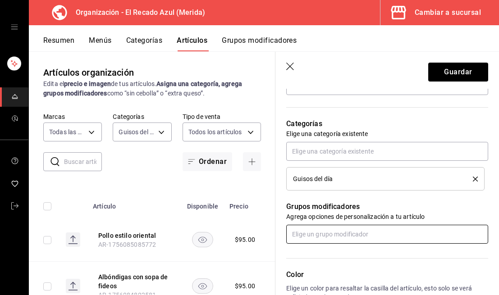
click at [350, 237] on input "text" at bounding box center [387, 234] width 202 height 19
click at [343, 268] on div "Guarniciones Menú Fijo" at bounding box center [326, 269] width 67 height 9
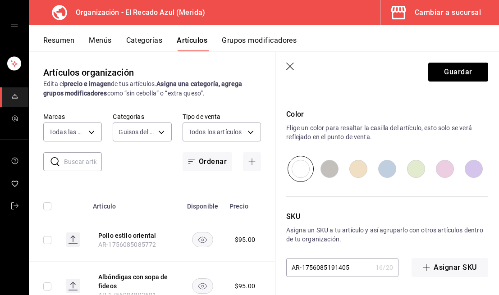
scroll to position [465, 0]
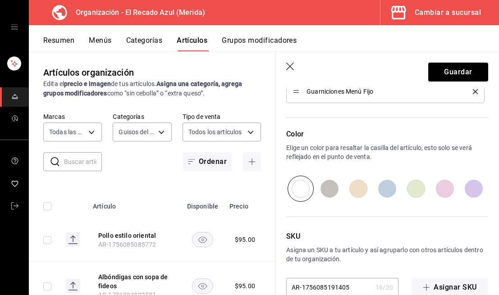
click at [415, 195] on input "radio" at bounding box center [415, 189] width 29 height 26
radio input "true"
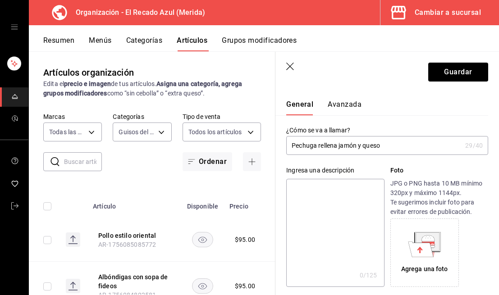
scroll to position [0, 0]
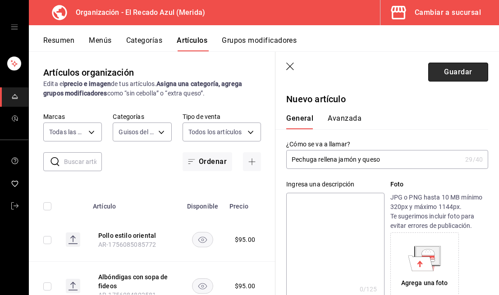
click at [451, 78] on button "Guardar" at bounding box center [458, 72] width 60 height 19
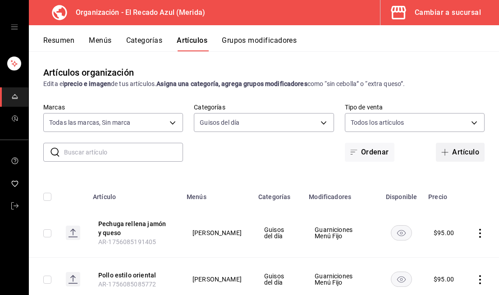
click at [468, 156] on button "Artículo" at bounding box center [460, 152] width 49 height 19
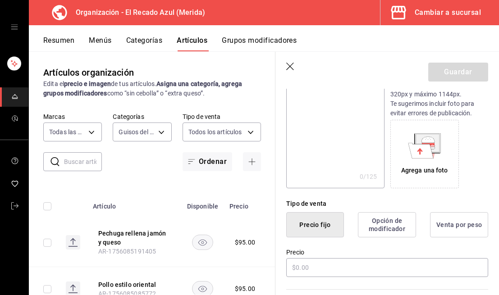
scroll to position [118, 0]
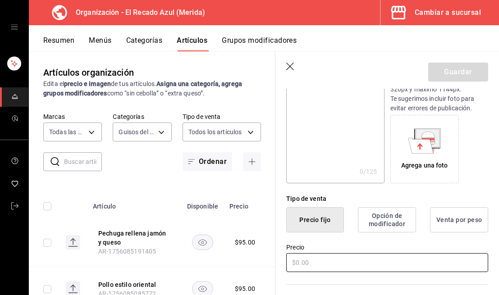
type input "Tenders de pollo"
click at [393, 262] on input "text" at bounding box center [387, 262] width 202 height 19
type input "$95.00"
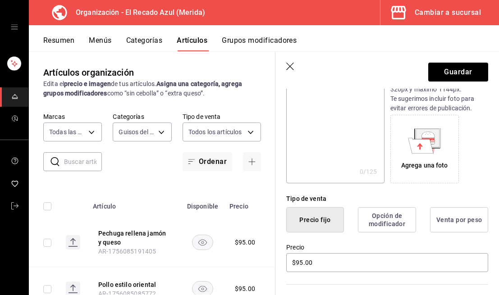
click at [418, 251] on div "Precio $95.00" at bounding box center [387, 258] width 202 height 30
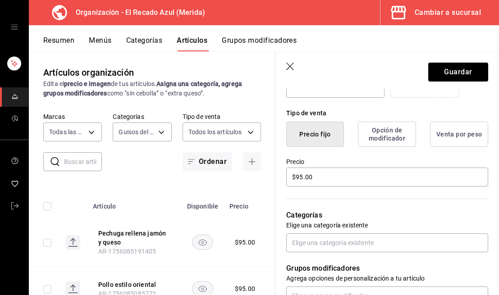
scroll to position [209, 0]
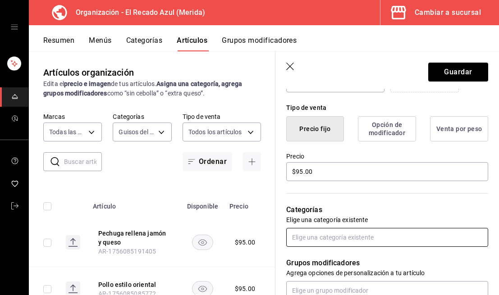
click at [390, 235] on input "text" at bounding box center [387, 237] width 202 height 19
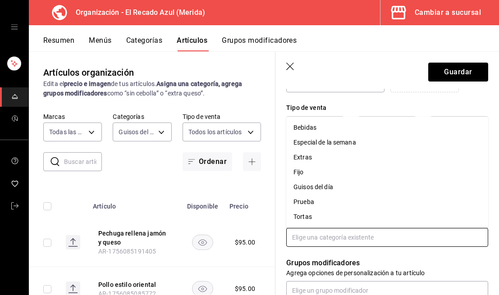
click at [328, 189] on li "Guisos del día" at bounding box center [387, 187] width 202 height 15
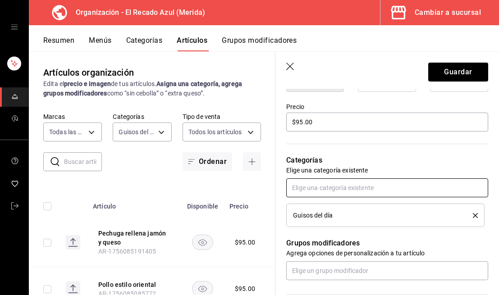
scroll to position [296, 0]
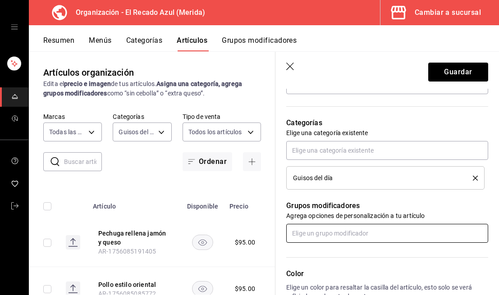
click at [340, 233] on input "text" at bounding box center [387, 233] width 202 height 19
click at [341, 268] on div "Guarniciones Menú Fijo" at bounding box center [326, 268] width 67 height 9
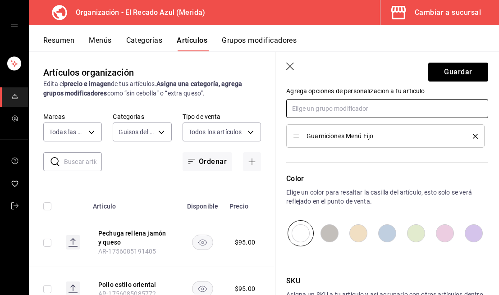
scroll to position [421, 0]
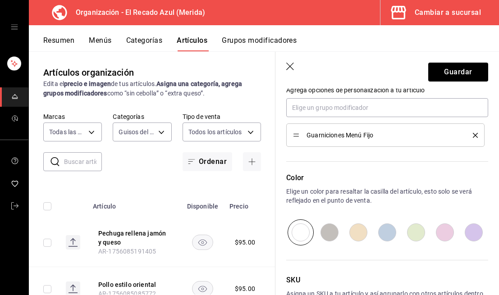
click at [415, 229] on input "radio" at bounding box center [415, 232] width 29 height 26
radio input "true"
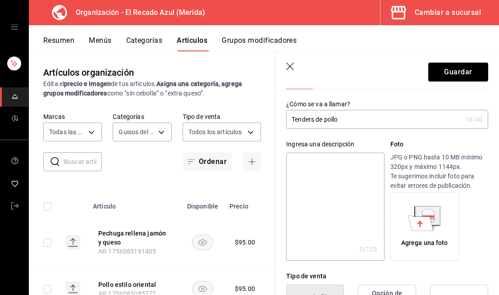
scroll to position [0, 0]
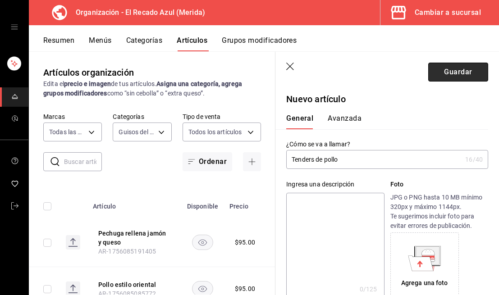
click at [462, 74] on button "Guardar" at bounding box center [458, 72] width 60 height 19
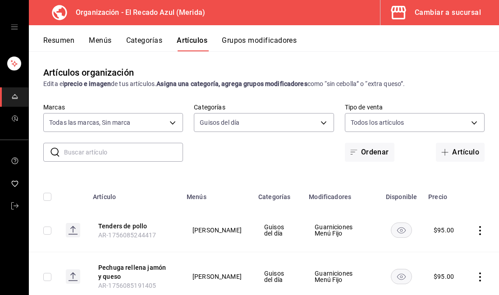
click at [462, 146] on button "Artículo" at bounding box center [460, 152] width 49 height 19
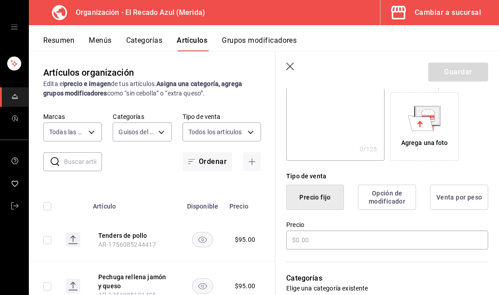
scroll to position [150, 0]
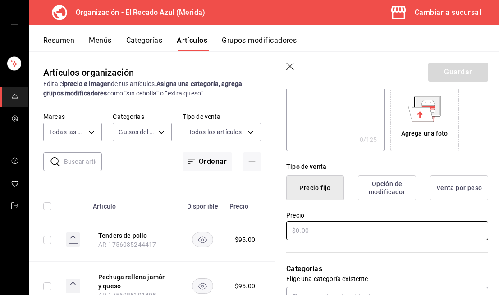
type input "Fajitas puerco al cilantro"
click at [396, 237] on input "text" at bounding box center [387, 230] width 202 height 19
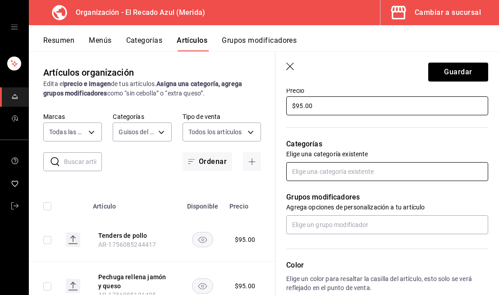
scroll to position [293, 0]
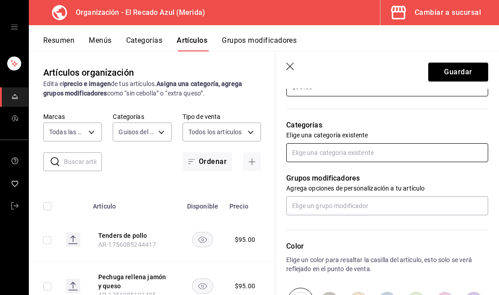
type input "$95.00"
click at [388, 155] on input "text" at bounding box center [387, 152] width 202 height 19
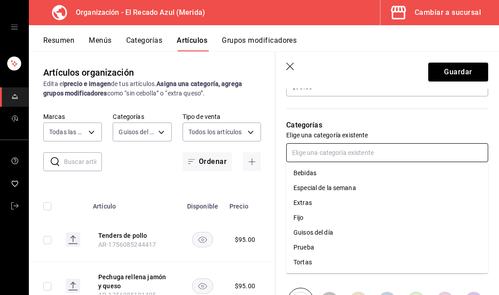
click at [335, 231] on li "Guisos del día" at bounding box center [387, 232] width 202 height 15
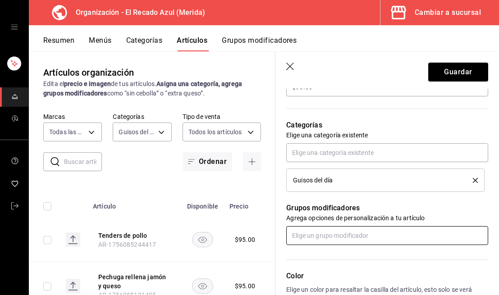
click at [340, 234] on input "text" at bounding box center [387, 235] width 202 height 19
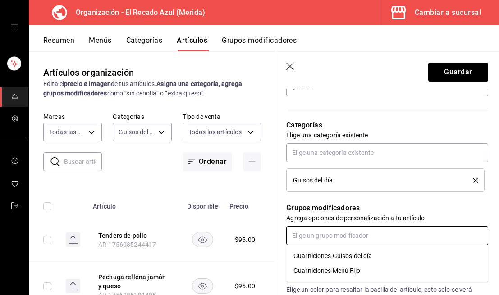
click at [334, 262] on li "Guarniciones Guisos del día" at bounding box center [387, 256] width 202 height 15
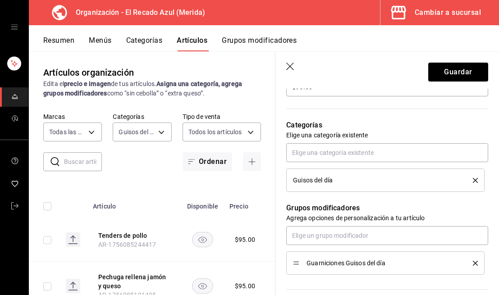
click at [476, 264] on icon "delete" at bounding box center [475, 263] width 5 height 5
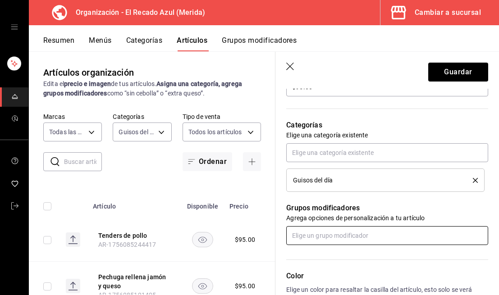
click at [428, 233] on input "text" at bounding box center [387, 235] width 202 height 19
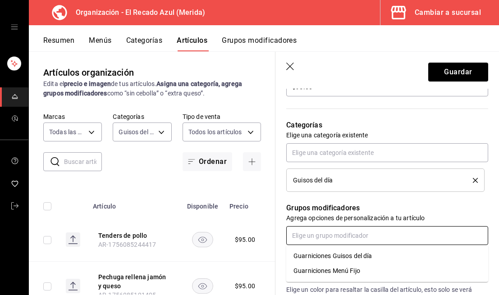
click at [361, 274] on li "Guarniciones Menú Fijo" at bounding box center [387, 271] width 202 height 15
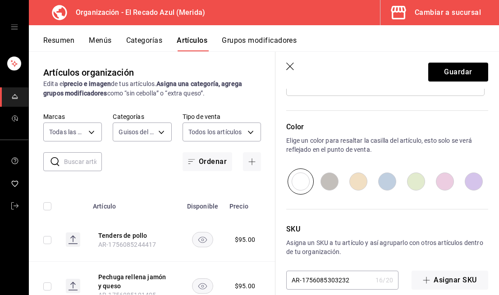
scroll to position [485, 0]
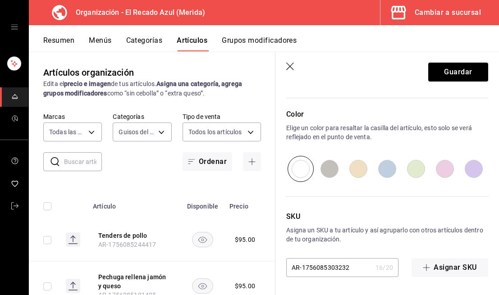
click at [419, 166] on input "radio" at bounding box center [415, 169] width 29 height 26
radio input "true"
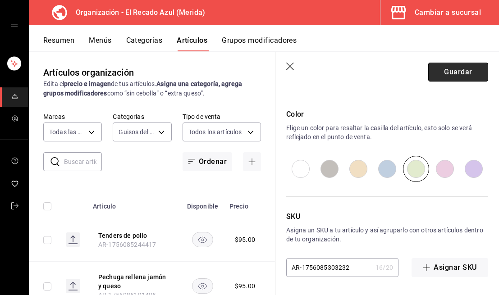
click at [468, 69] on button "Guardar" at bounding box center [458, 72] width 60 height 19
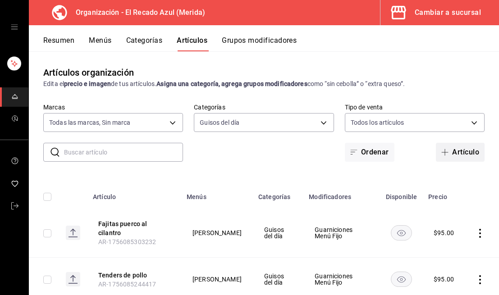
click at [451, 149] on span "button" at bounding box center [446, 152] width 11 height 7
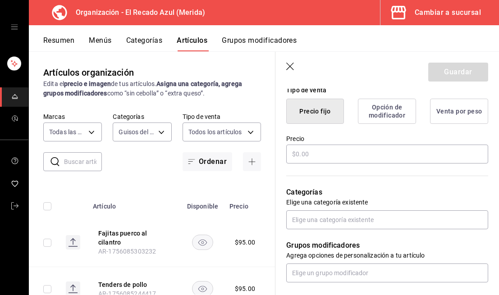
scroll to position [233, 0]
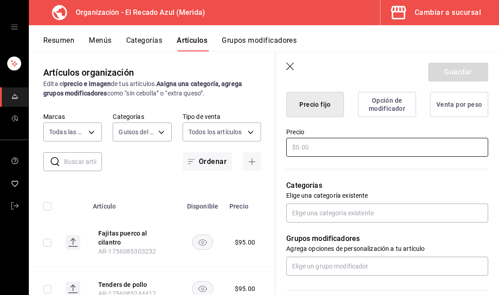
type input "Pollo en escabeche"
click at [342, 149] on input "text" at bounding box center [387, 147] width 202 height 19
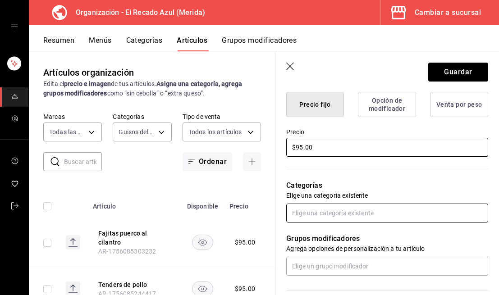
type input "$95.00"
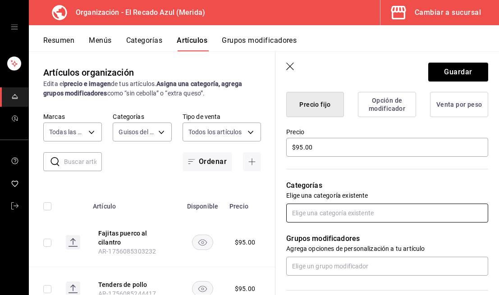
click at [343, 215] on input "text" at bounding box center [387, 213] width 202 height 19
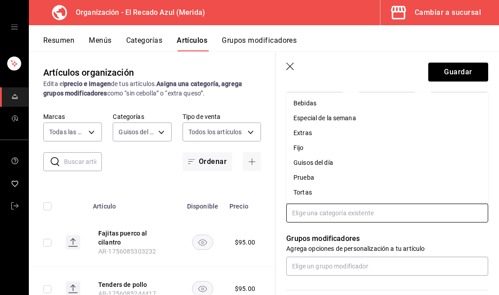
click at [339, 161] on li "Guisos del día" at bounding box center [387, 162] width 202 height 15
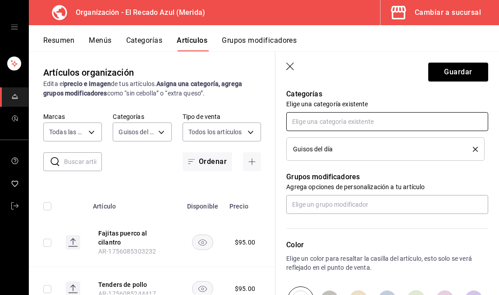
scroll to position [325, 0]
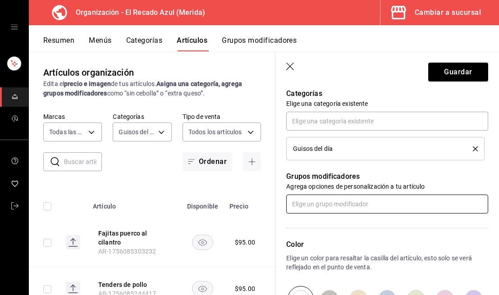
click at [368, 204] on input "text" at bounding box center [387, 204] width 202 height 19
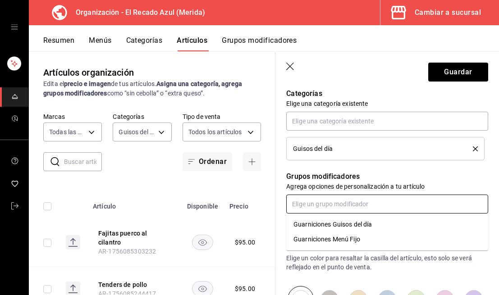
click at [359, 236] on div "Guarniciones Menú Fijo" at bounding box center [326, 239] width 67 height 9
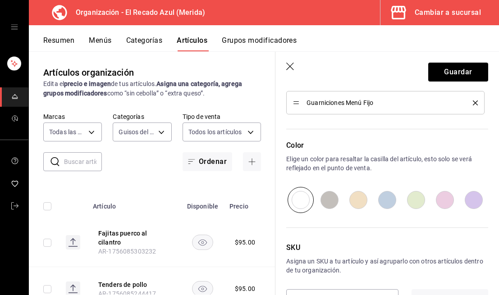
click at [418, 205] on input "radio" at bounding box center [415, 200] width 29 height 26
radio input "true"
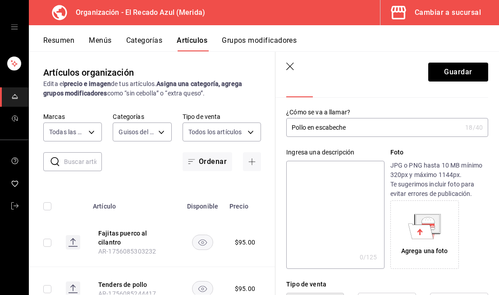
scroll to position [0, 0]
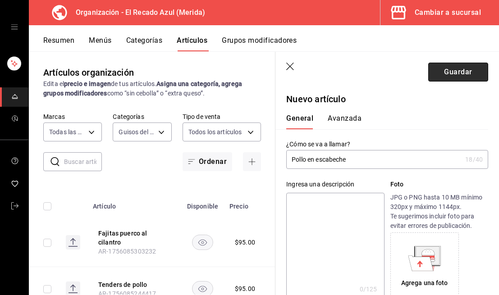
click at [456, 77] on button "Guardar" at bounding box center [458, 72] width 60 height 19
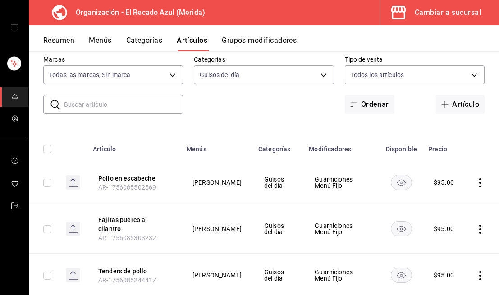
scroll to position [44, 0]
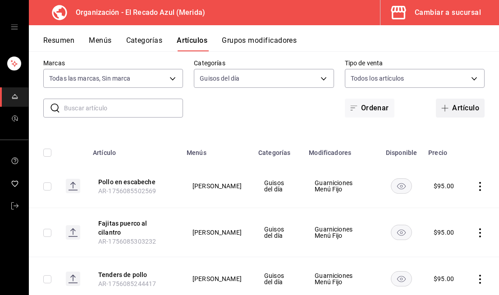
click at [460, 110] on button "Artículo" at bounding box center [460, 108] width 49 height 19
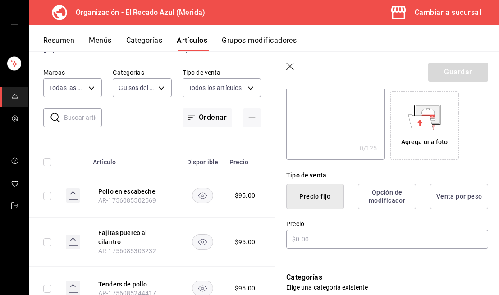
scroll to position [145, 0]
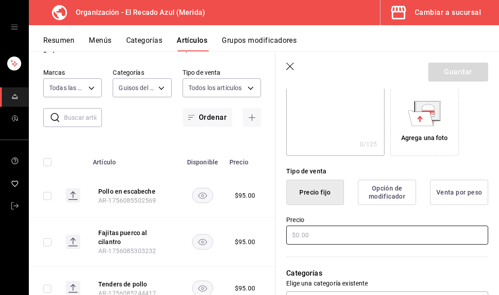
type input "Pescado empanizado"
click at [369, 235] on input "text" at bounding box center [387, 235] width 202 height 19
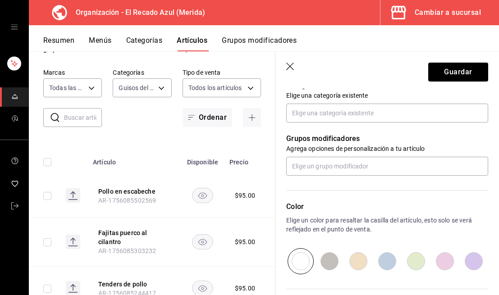
scroll to position [334, 0]
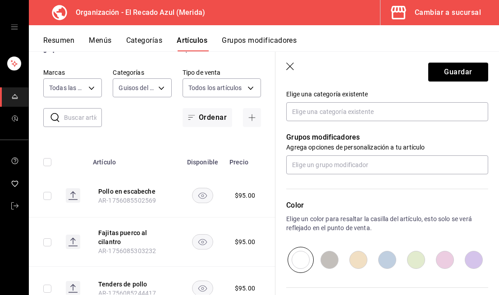
type input "$110.00"
click at [414, 261] on input "radio" at bounding box center [415, 260] width 29 height 26
radio input "true"
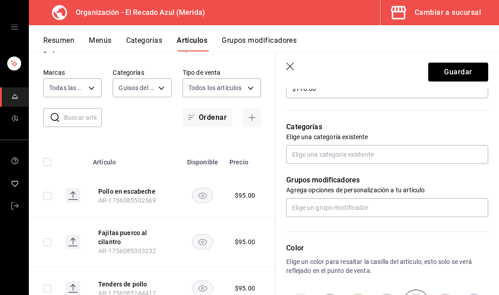
scroll to position [281, 0]
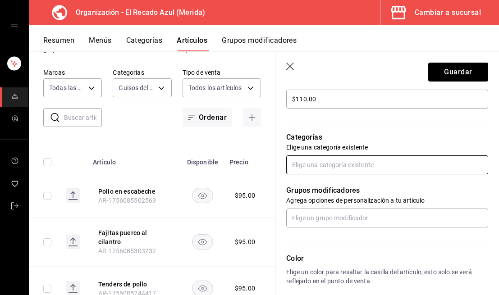
click at [388, 166] on input "text" at bounding box center [387, 164] width 202 height 19
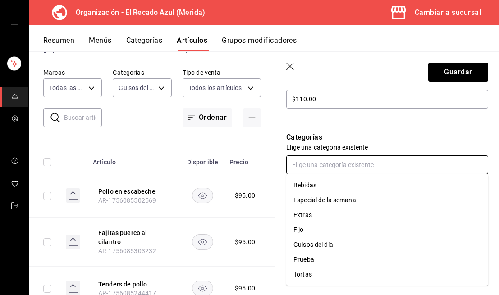
click at [319, 241] on li "Guisos del día" at bounding box center [387, 244] width 202 height 15
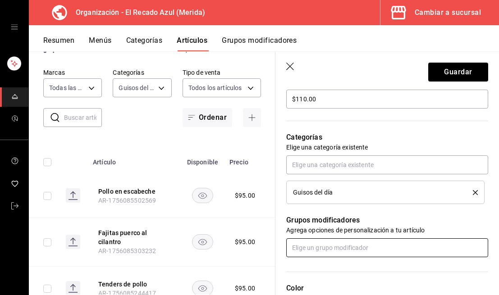
click at [377, 250] on input "text" at bounding box center [387, 247] width 202 height 19
click at [363, 283] on li "Guarniciones Menú Fijo" at bounding box center [387, 283] width 202 height 15
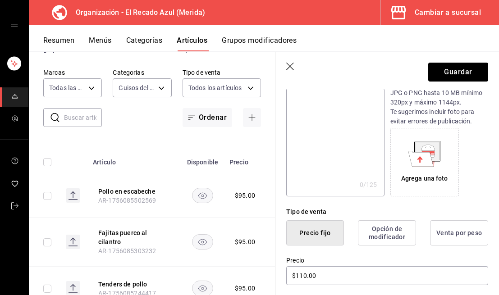
scroll to position [0, 0]
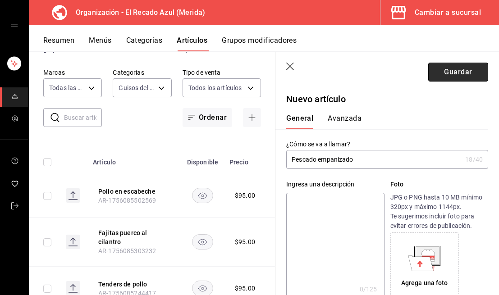
click at [461, 76] on button "Guardar" at bounding box center [458, 72] width 60 height 19
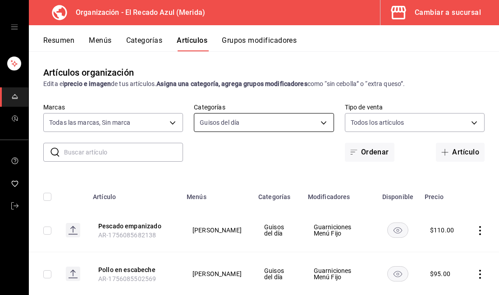
click at [290, 125] on body "Organización - El Recado Azul (Merida) Cambiar a sucursal Resumen Menús Categor…" at bounding box center [249, 147] width 499 height 295
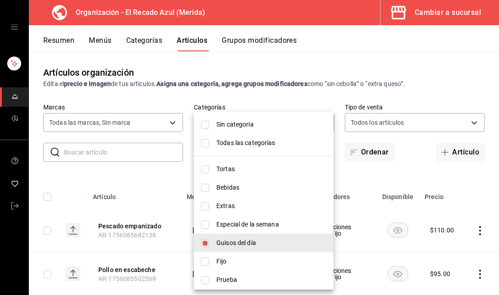
click at [204, 223] on input "checkbox" at bounding box center [205, 225] width 8 height 8
checkbox input "true"
type input "9571d2d4-9c18-4cb3-9a3d-a827cbe1d9e8,de876365-4550-46b9-9ed5-3e2546244d12"
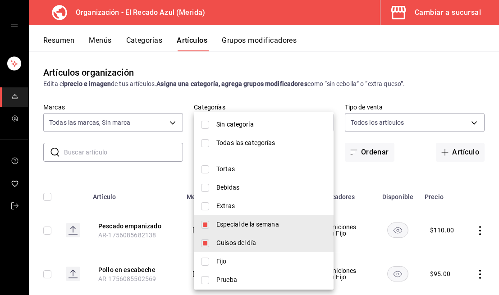
click at [204, 239] on input "checkbox" at bounding box center [205, 243] width 8 height 8
checkbox input "false"
type input "de876365-4550-46b9-9ed5-3e2546244d12"
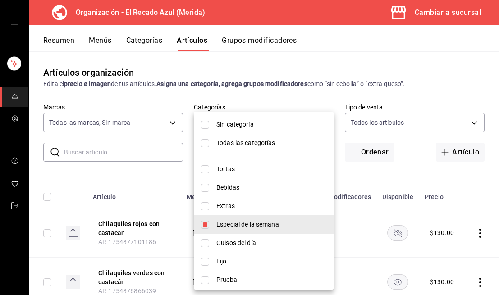
click at [290, 90] on div at bounding box center [249, 147] width 499 height 295
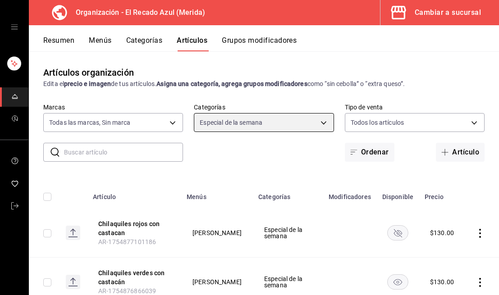
scroll to position [33, 0]
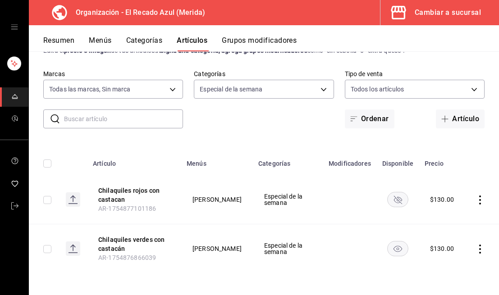
click at [392, 247] on rect "availability-product" at bounding box center [398, 249] width 21 height 15
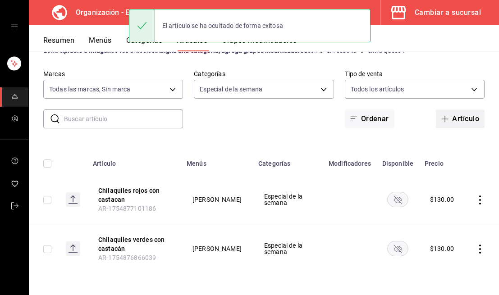
click at [451, 118] on span "button" at bounding box center [446, 118] width 11 height 7
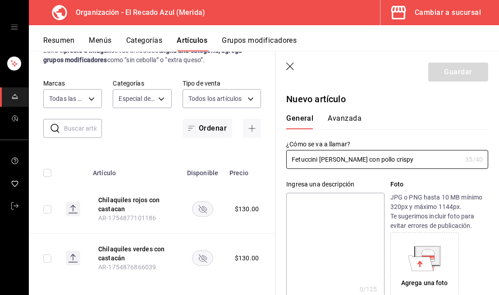
type input "Fetuccini [PERSON_NAME] con pollo crispy"
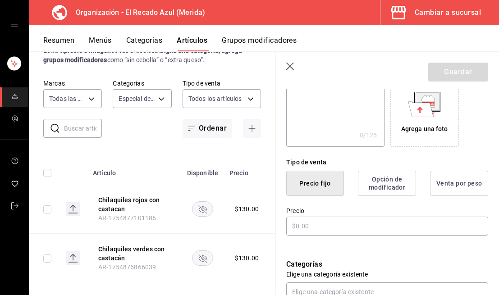
scroll to position [159, 0]
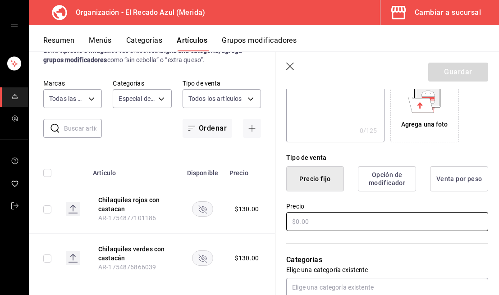
click at [326, 223] on input "text" at bounding box center [387, 221] width 202 height 19
type input "$130.00"
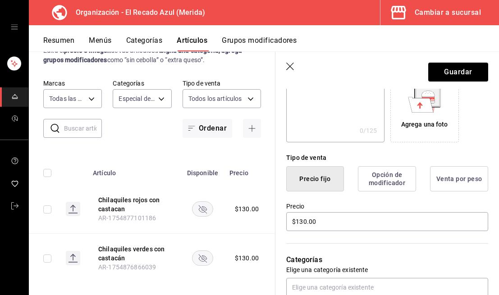
click at [393, 260] on p "Categorías" at bounding box center [387, 260] width 202 height 11
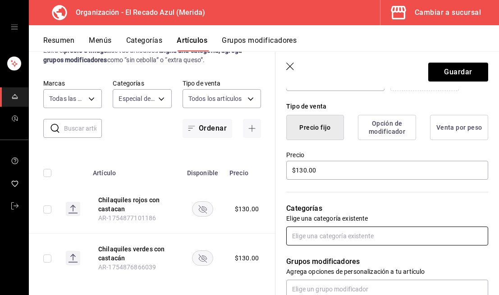
click at [396, 232] on input "text" at bounding box center [387, 236] width 202 height 19
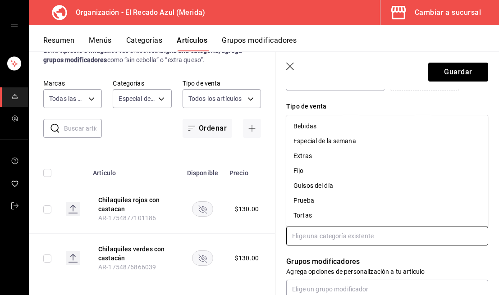
click at [336, 184] on li "Guisos del día" at bounding box center [387, 185] width 202 height 15
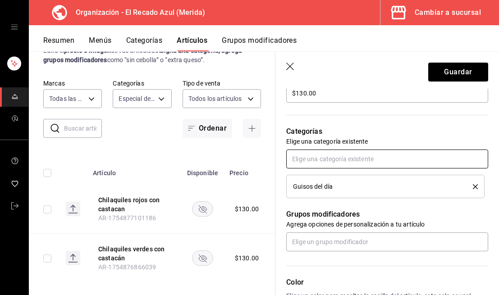
scroll to position [290, 0]
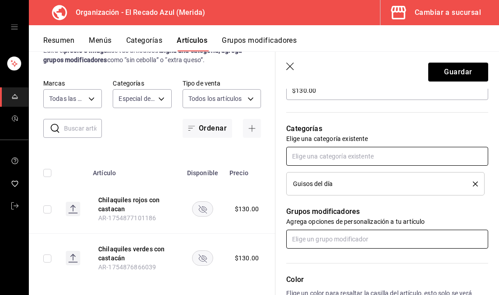
click at [349, 235] on input "text" at bounding box center [387, 239] width 202 height 19
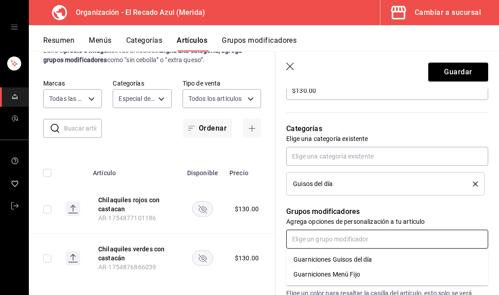
click at [355, 269] on li "Guarniciones Menú Fijo" at bounding box center [387, 274] width 202 height 15
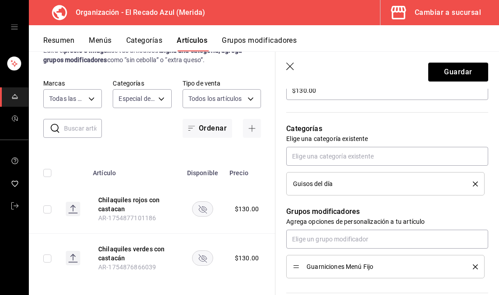
click at [474, 268] on icon "delete" at bounding box center [475, 266] width 5 height 5
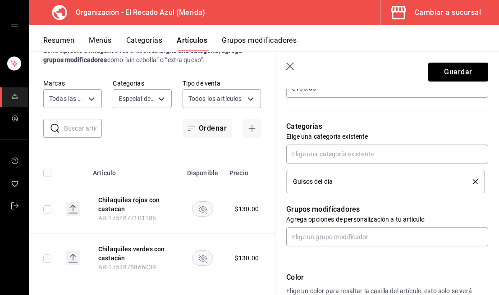
scroll to position [304, 0]
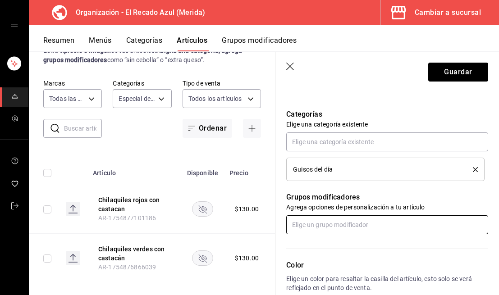
click at [358, 227] on input "text" at bounding box center [387, 224] width 202 height 19
click at [369, 193] on p "Grupos modificadores" at bounding box center [387, 197] width 202 height 11
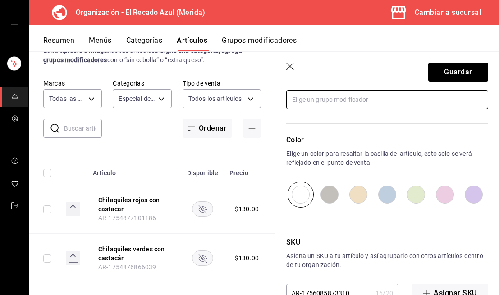
scroll to position [441, 0]
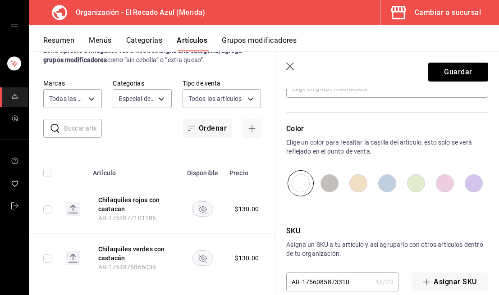
click at [336, 176] on input "radio" at bounding box center [329, 183] width 29 height 26
radio input "true"
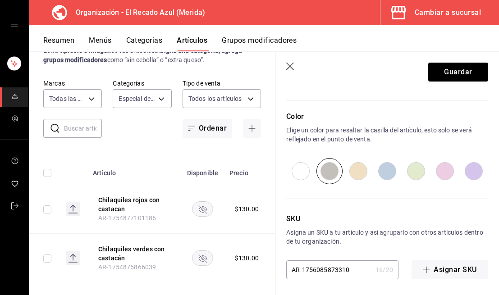
scroll to position [455, 0]
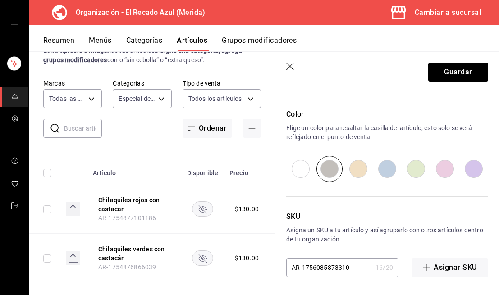
click at [445, 169] on input "radio" at bounding box center [444, 169] width 29 height 26
radio input "true"
click at [480, 173] on input "radio" at bounding box center [473, 169] width 29 height 26
radio input "true"
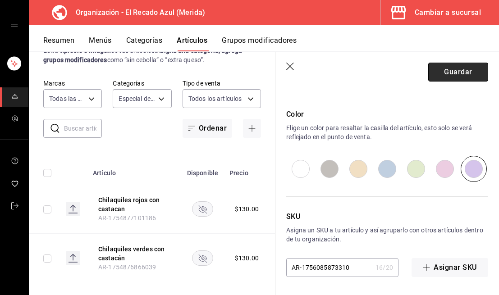
click at [466, 79] on button "Guardar" at bounding box center [458, 72] width 60 height 19
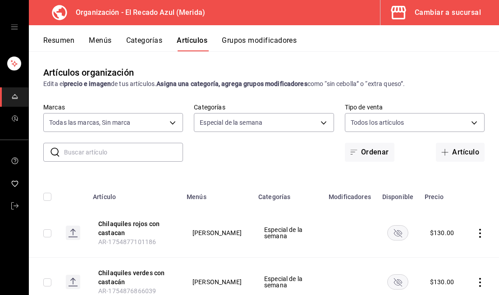
scroll to position [33, 0]
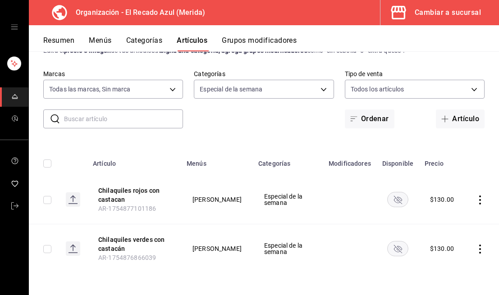
click at [477, 247] on icon "actions" at bounding box center [479, 249] width 9 height 9
click at [448, 230] on span "Editar" at bounding box center [452, 234] width 23 height 9
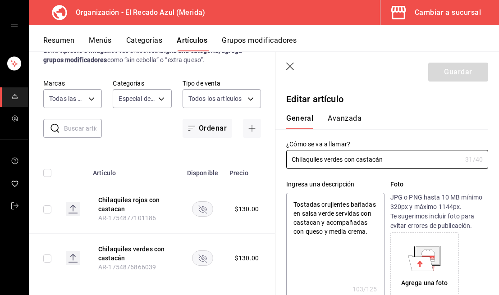
type textarea "x"
type input "$130.00"
radio input "false"
radio input "true"
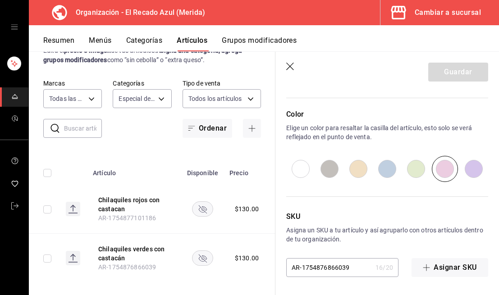
click at [288, 66] on icon "button" at bounding box center [290, 67] width 9 height 9
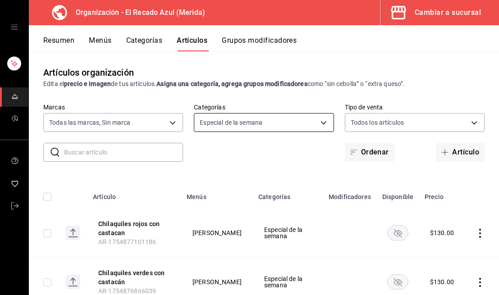
click at [277, 123] on body "Organización - El Recado Azul (Merida) Cambiar a sucursal Resumen Menús Categor…" at bounding box center [249, 147] width 499 height 295
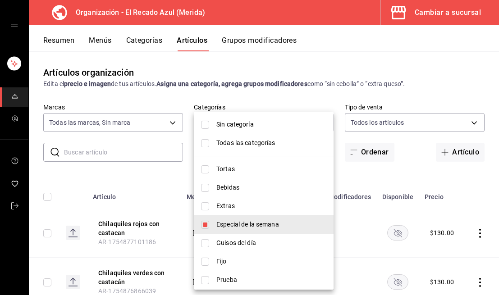
click at [205, 121] on input "checkbox" at bounding box center [205, 125] width 8 height 8
checkbox input "true"
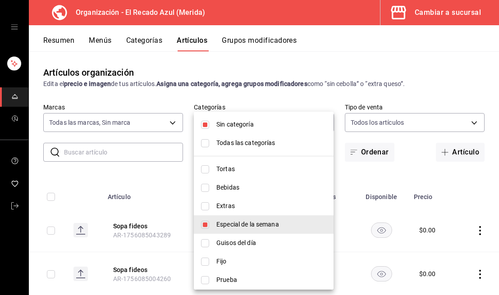
click at [209, 102] on div at bounding box center [249, 147] width 499 height 295
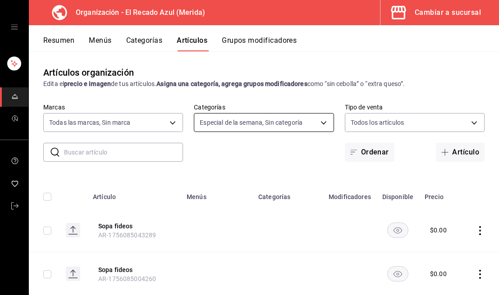
click at [266, 124] on body "Organización - El Recado Azul (Merida) Cambiar a sucursal Resumen Menús Categor…" at bounding box center [249, 147] width 499 height 295
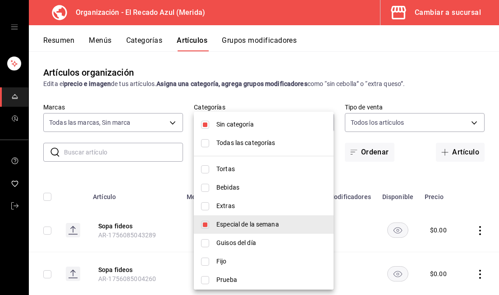
click at [206, 226] on input "checkbox" at bounding box center [205, 225] width 8 height 8
checkbox input "false"
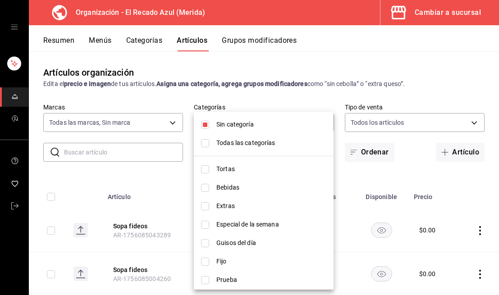
click at [204, 242] on input "checkbox" at bounding box center [205, 243] width 8 height 8
checkbox input "true"
type input "9571d2d4-9c18-4cb3-9a3d-a827cbe1d9e8"
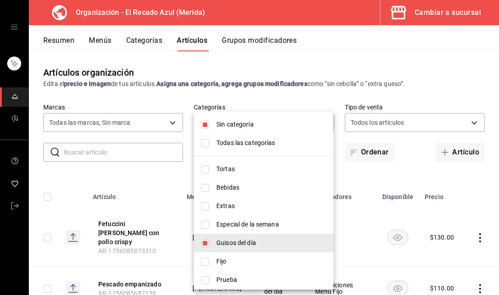
click at [206, 121] on input "checkbox" at bounding box center [205, 125] width 8 height 8
checkbox input "false"
click at [267, 91] on div at bounding box center [249, 147] width 499 height 295
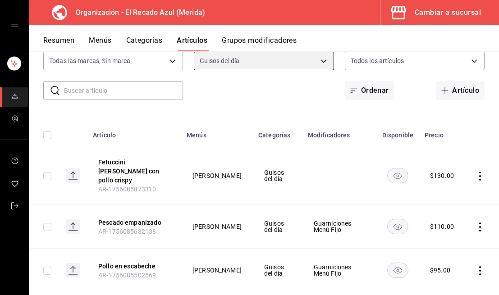
scroll to position [66, 0]
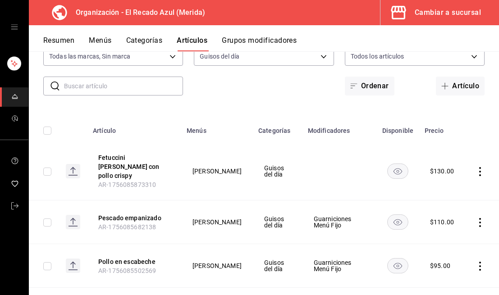
click at [478, 167] on icon "actions" at bounding box center [479, 171] width 9 height 9
click at [435, 189] on icon at bounding box center [430, 187] width 11 height 11
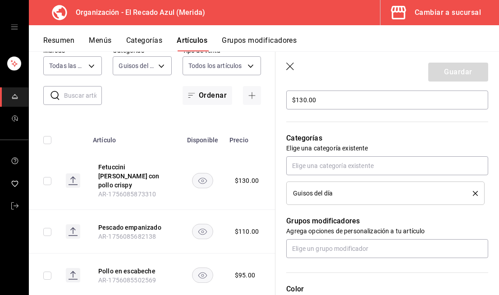
scroll to position [287, 0]
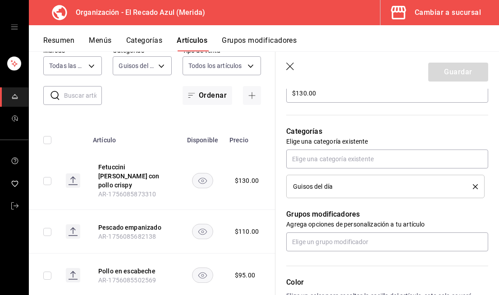
click at [475, 188] on icon "delete" at bounding box center [475, 186] width 5 height 5
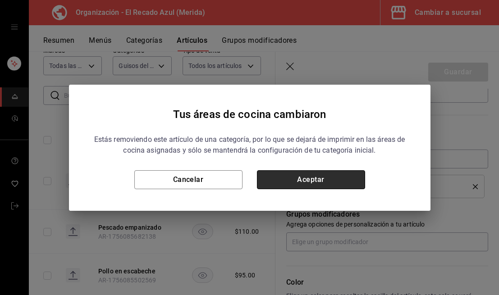
click at [317, 188] on button "Aceptar" at bounding box center [311, 179] width 108 height 19
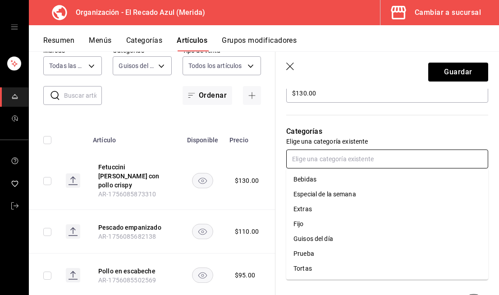
click at [346, 156] on input "text" at bounding box center [387, 159] width 202 height 19
click at [301, 189] on li "Especial de la semana" at bounding box center [387, 194] width 202 height 15
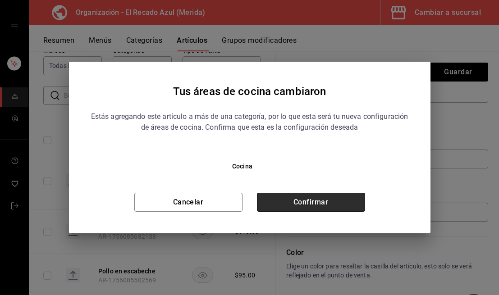
click at [347, 210] on button "Confirmar" at bounding box center [311, 202] width 108 height 19
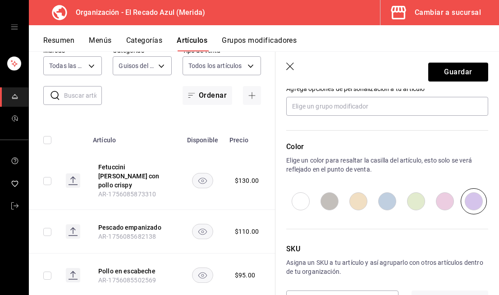
scroll to position [424, 0]
click at [440, 204] on input "radio" at bounding box center [444, 200] width 29 height 26
radio input "true"
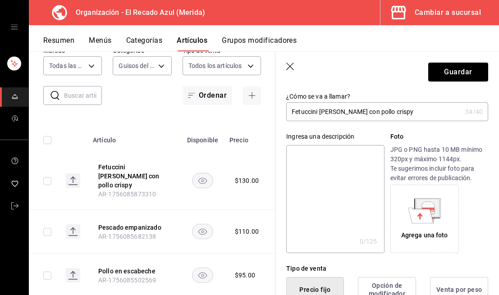
scroll to position [0, 0]
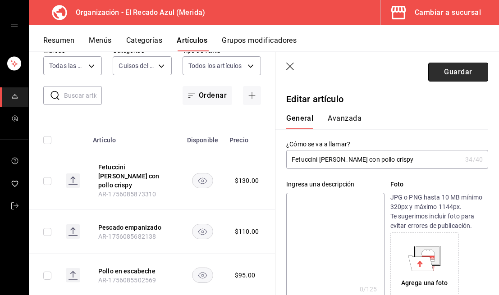
click at [457, 68] on button "Guardar" at bounding box center [458, 72] width 60 height 19
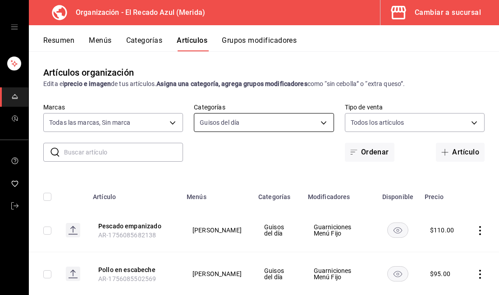
click at [253, 123] on body "Organización - El Recado Azul (Merida) Cambiar a sucursal Resumen Menús Categor…" at bounding box center [249, 147] width 499 height 295
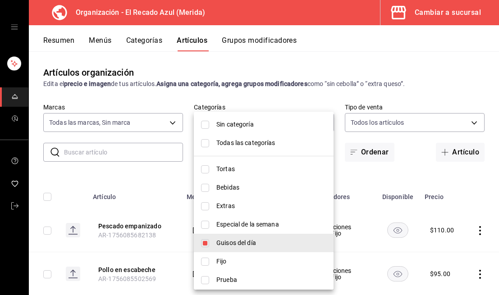
click at [203, 221] on input "checkbox" at bounding box center [205, 225] width 8 height 8
checkbox input "true"
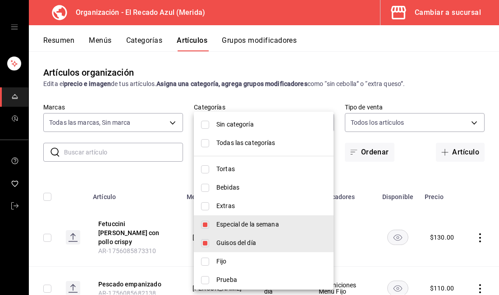
click at [205, 247] on li "Guisos del día" at bounding box center [264, 243] width 140 height 18
type input "de876365-4550-46b9-9ed5-3e2546244d12"
checkbox input "false"
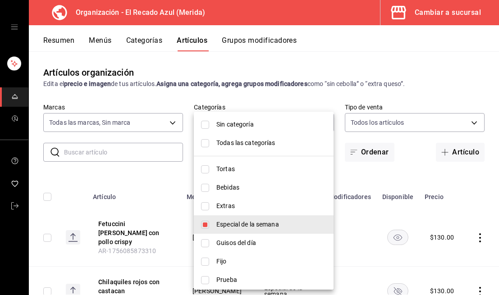
click at [310, 100] on div at bounding box center [249, 147] width 499 height 295
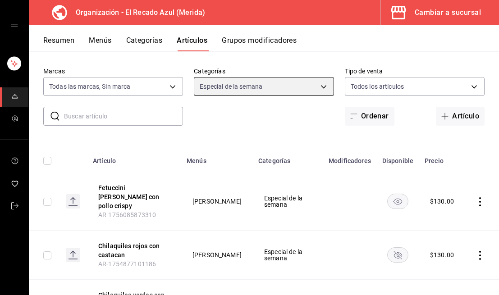
scroll to position [82, 0]
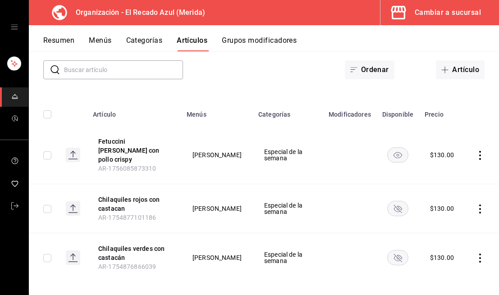
click at [482, 154] on icon "actions" at bounding box center [479, 155] width 9 height 9
click at [436, 172] on div at bounding box center [433, 171] width 16 height 11
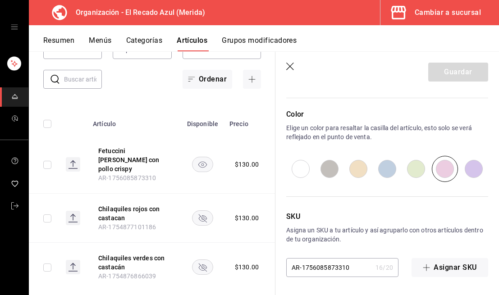
scroll to position [81, 0]
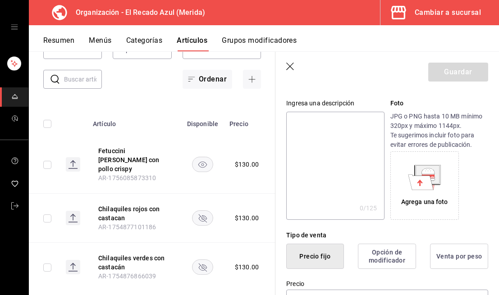
click at [286, 63] on header "Guardar" at bounding box center [386, 70] width 223 height 37
click at [292, 66] on icon "button" at bounding box center [290, 67] width 9 height 9
